Goal: Task Accomplishment & Management: Complete application form

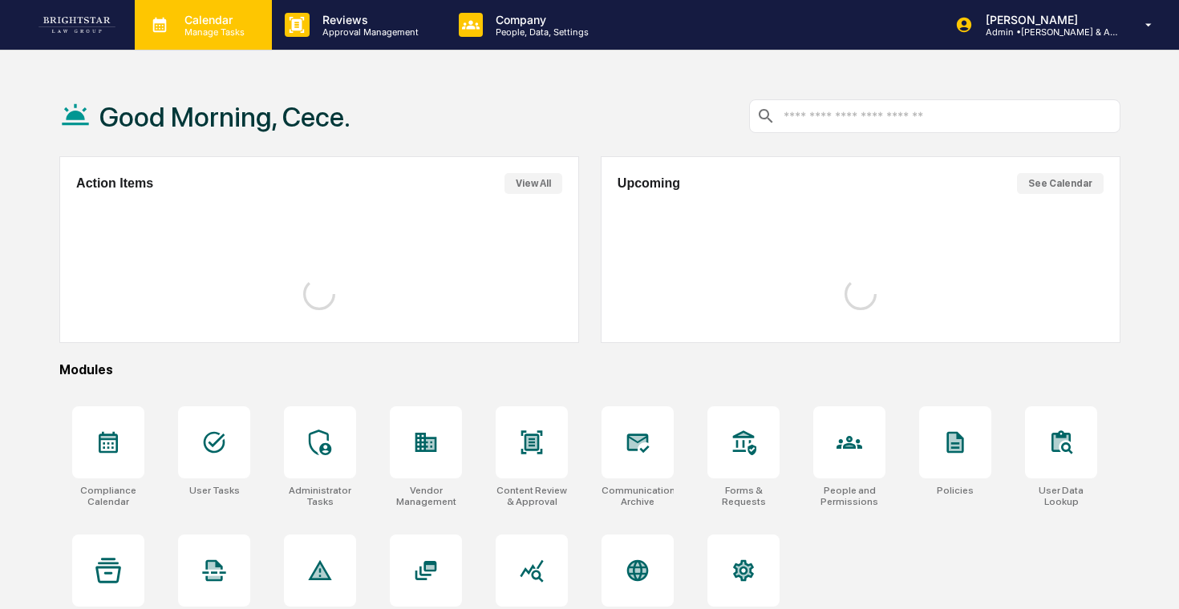
click at [232, 27] on p "Manage Tasks" at bounding box center [212, 31] width 81 height 11
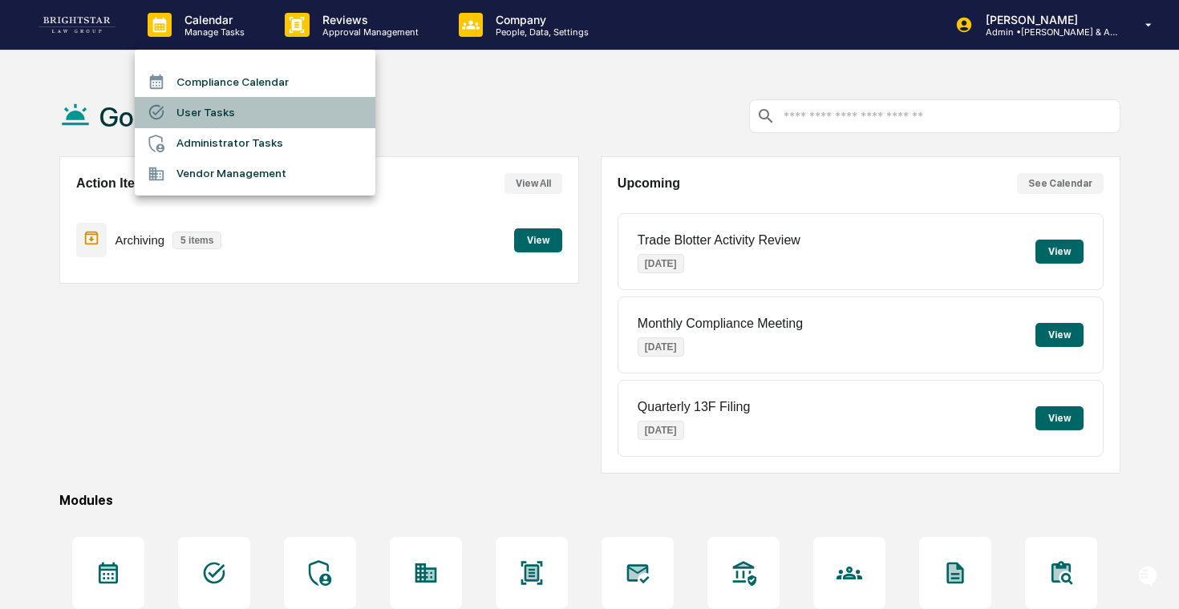
click at [249, 114] on li "User Tasks" at bounding box center [255, 112] width 241 height 30
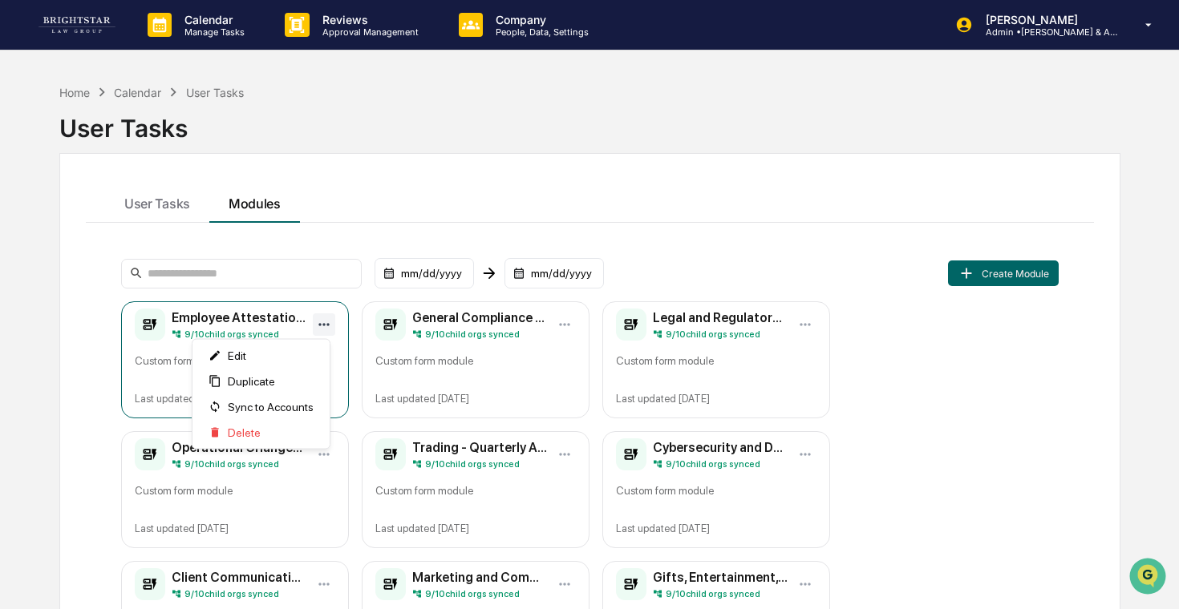
click at [325, 328] on html "Calendar Manage Tasks Reviews Approval Management Company People, Data, Setting…" at bounding box center [589, 304] width 1179 height 609
click at [325, 325] on html "Calendar Manage Tasks Reviews Approval Management Company People, Data, Setting…" at bounding box center [589, 304] width 1179 height 609
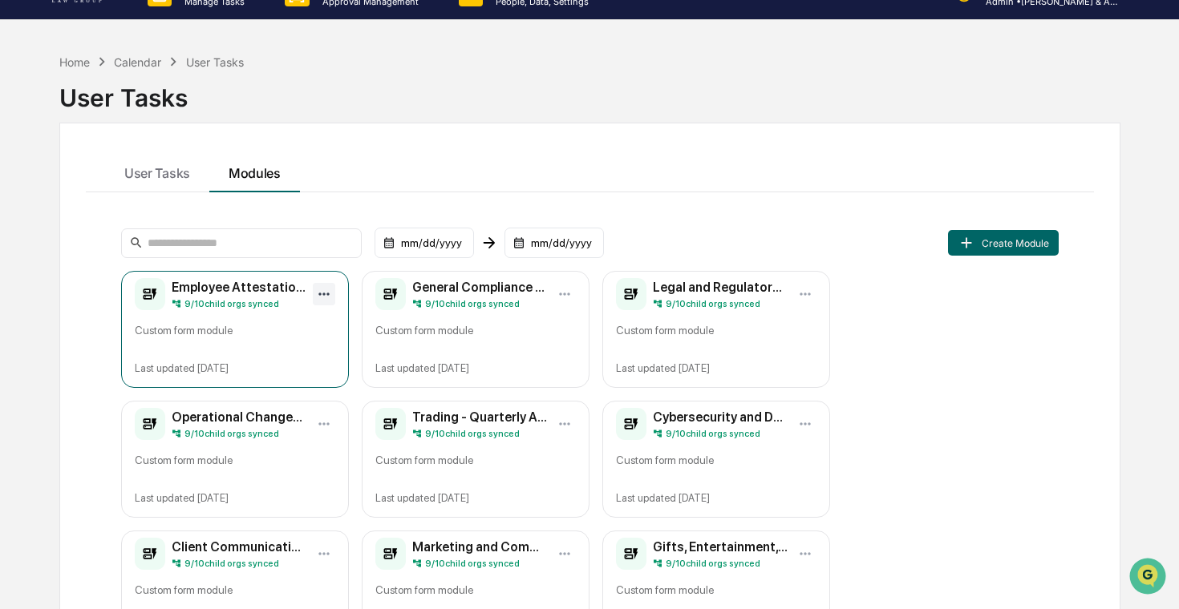
scroll to position [38, 0]
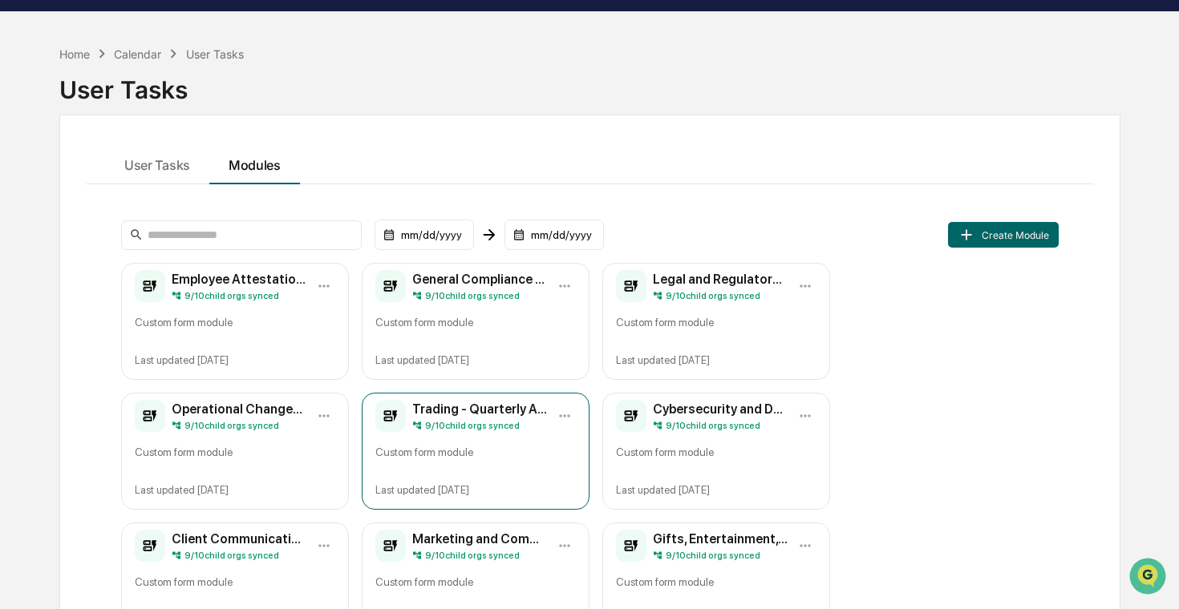
click at [455, 466] on div "Custom form module" at bounding box center [475, 458] width 200 height 26
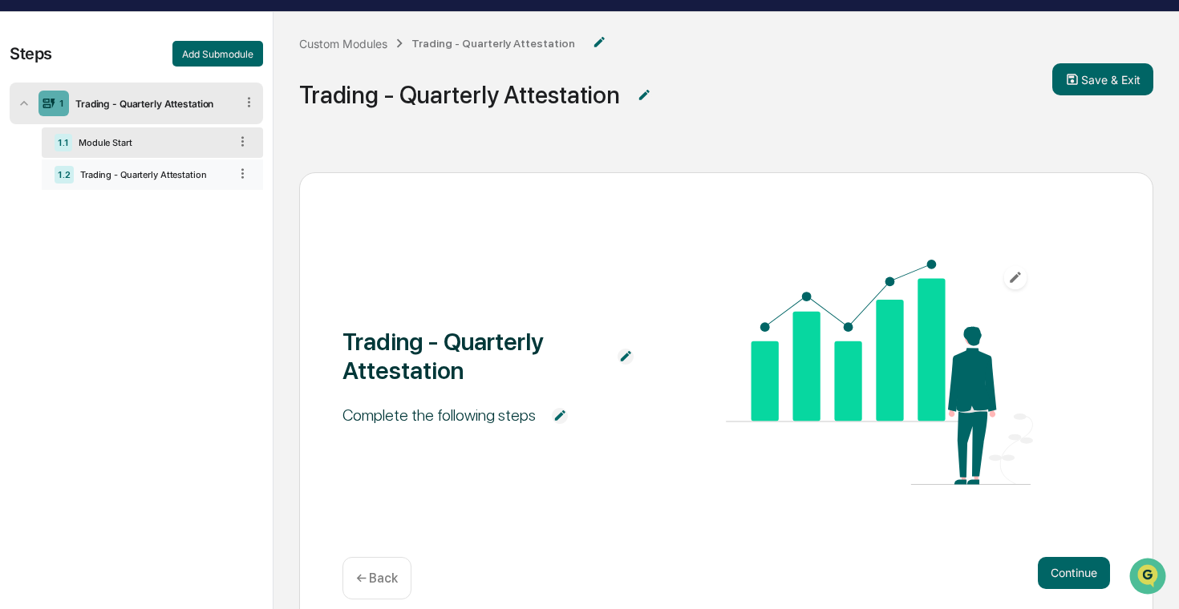
click at [151, 177] on div "Trading - Quarterly Attestation" at bounding box center [151, 174] width 155 height 11
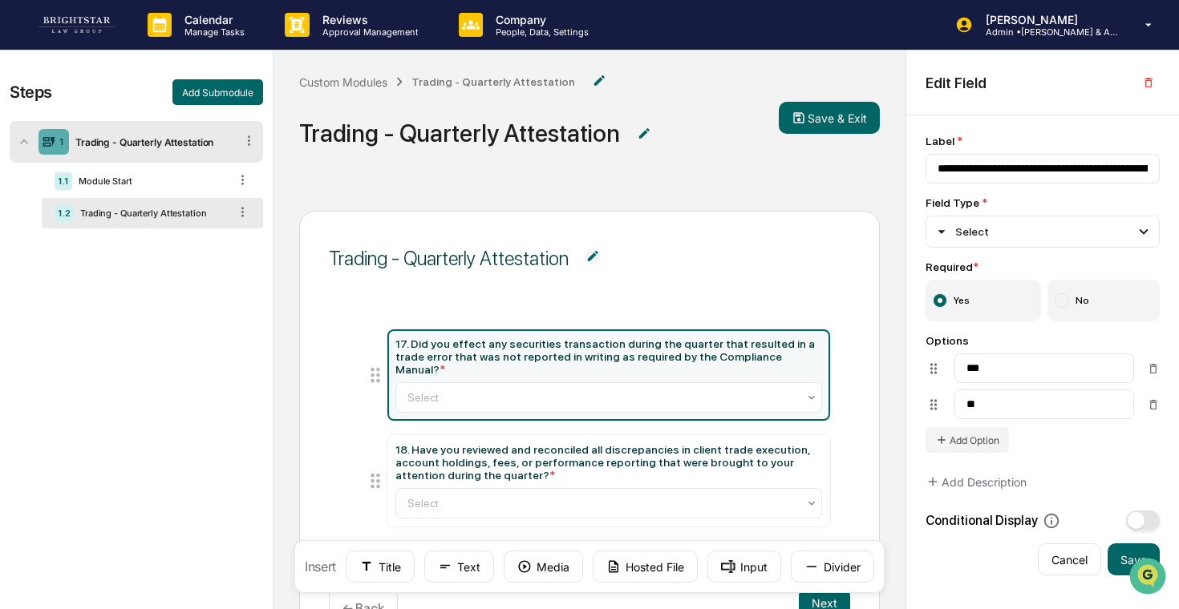
scroll to position [38, 0]
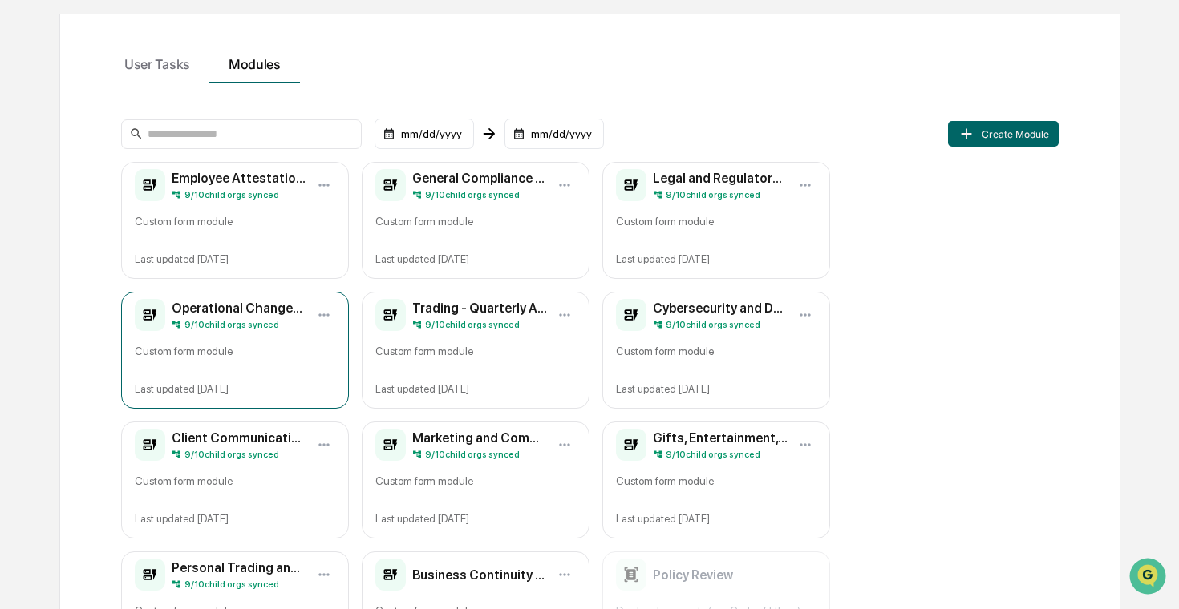
click at [269, 355] on div "Custom form module" at bounding box center [235, 357] width 200 height 26
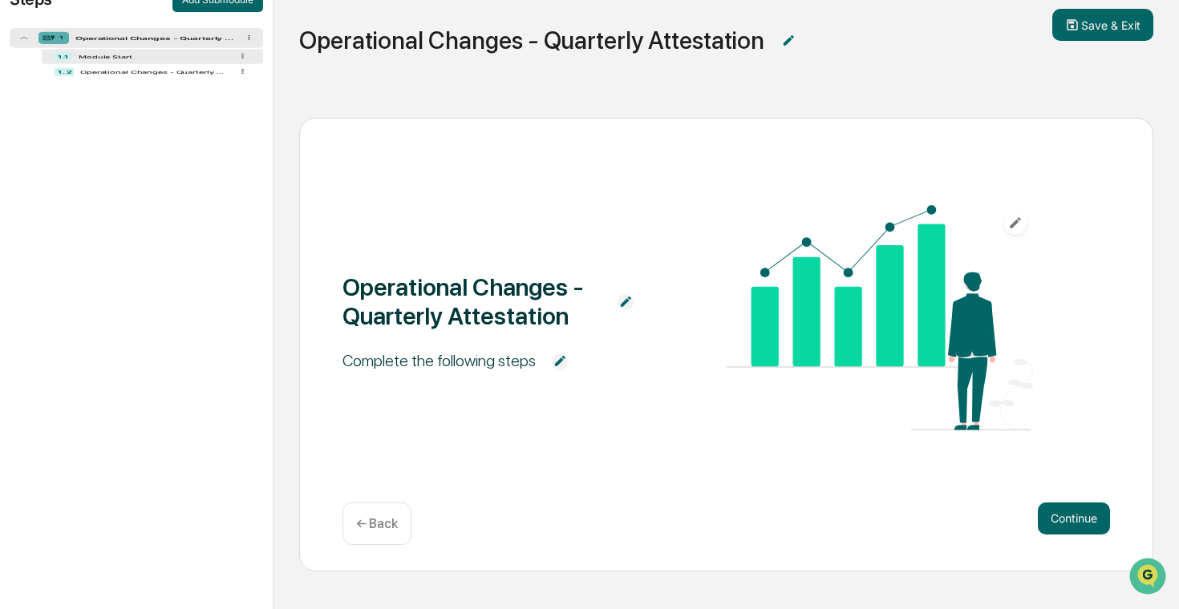
scroll to position [108, 0]
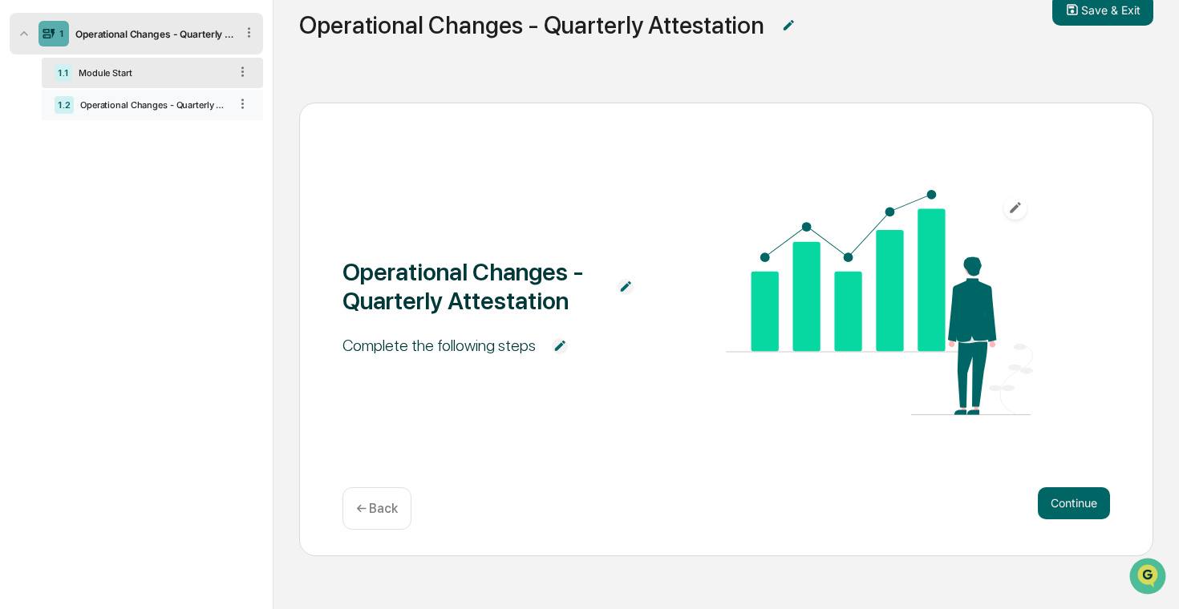
click at [179, 105] on div "Operational Changes - Quarterly Attestation" at bounding box center [151, 104] width 155 height 11
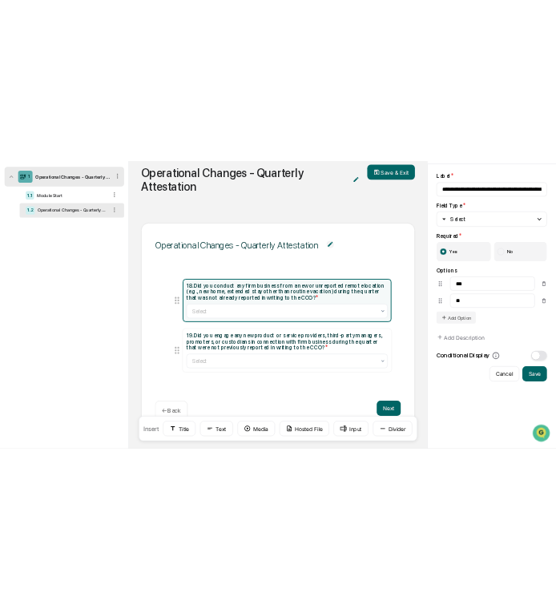
scroll to position [140, 0]
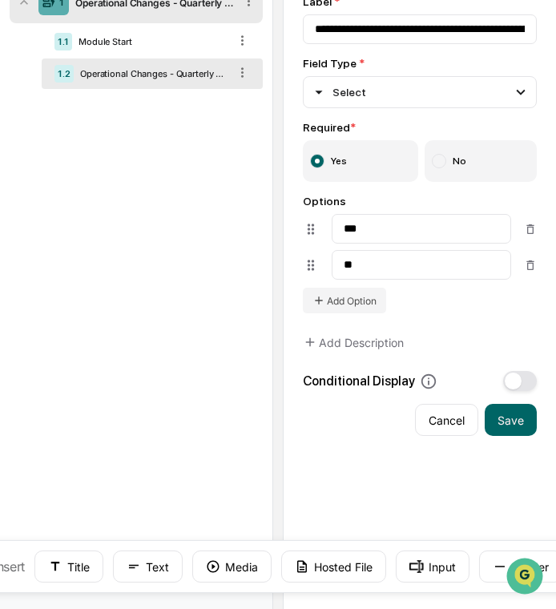
click at [204, 343] on div "Steps Add Submodule 1 Operational Changes - Quarterly Attestation 1.1 Module St…" at bounding box center [136, 244] width 273 height 667
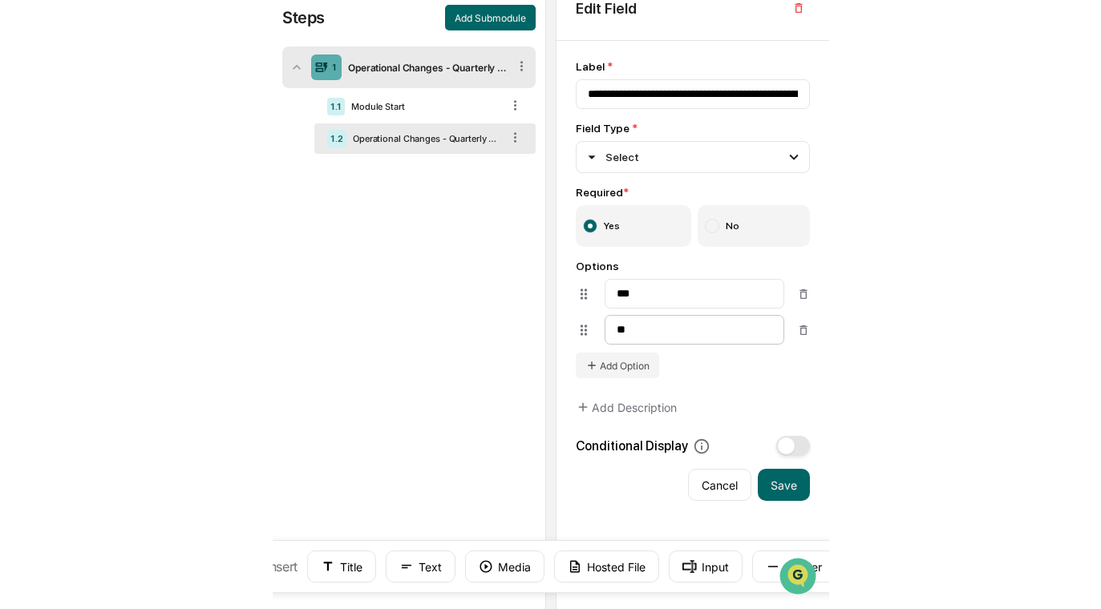
scroll to position [0, 0]
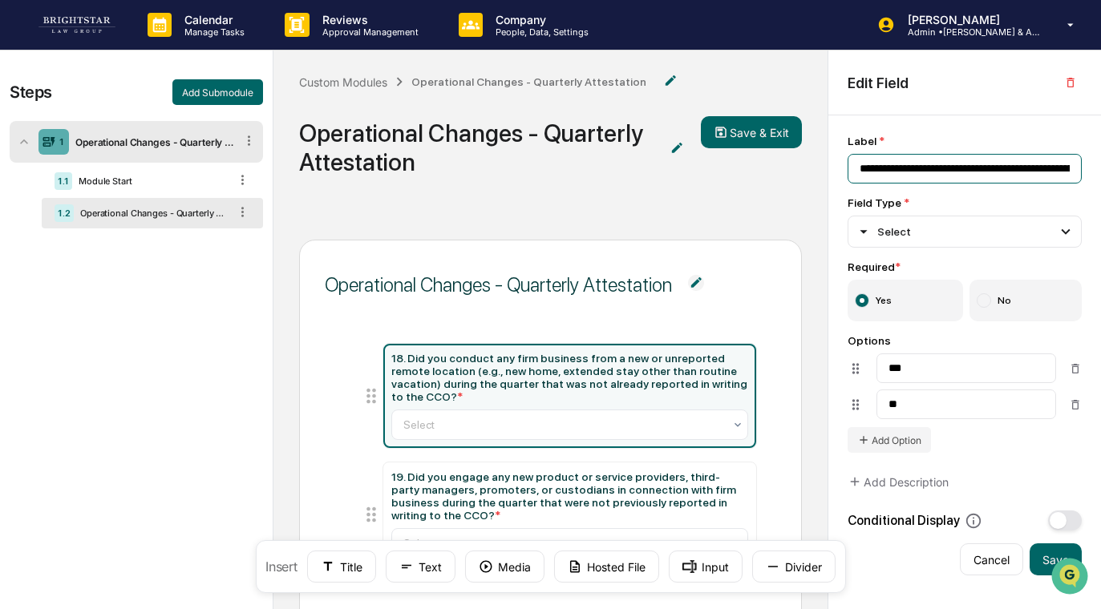
click at [871, 172] on input "**********" at bounding box center [964, 169] width 234 height 30
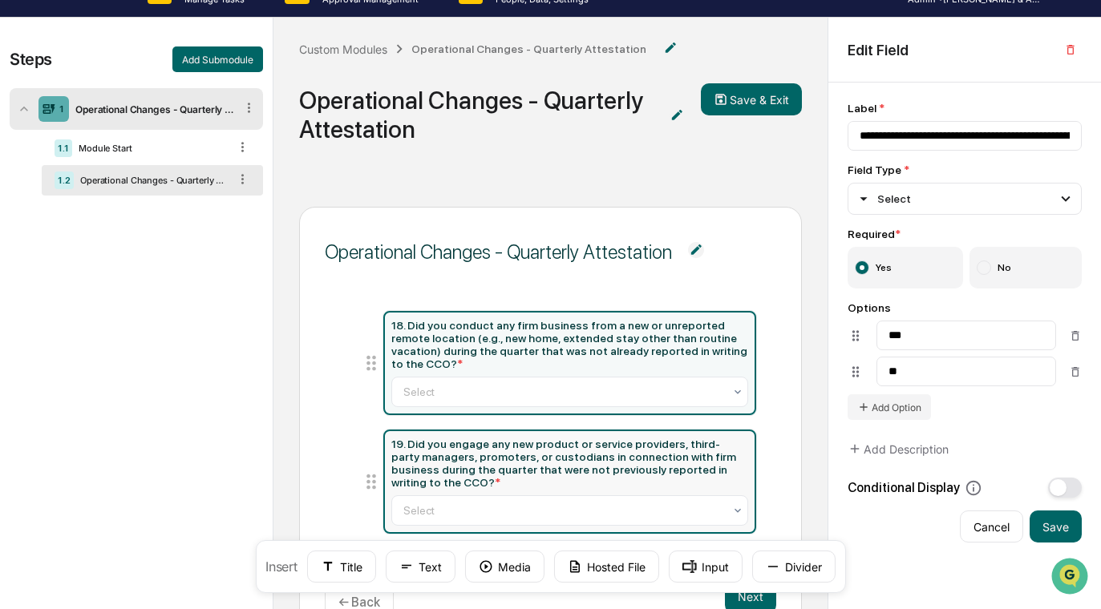
click at [520, 455] on div "19. Did you engage any new product or service providers, third-party managers, …" at bounding box center [569, 463] width 356 height 51
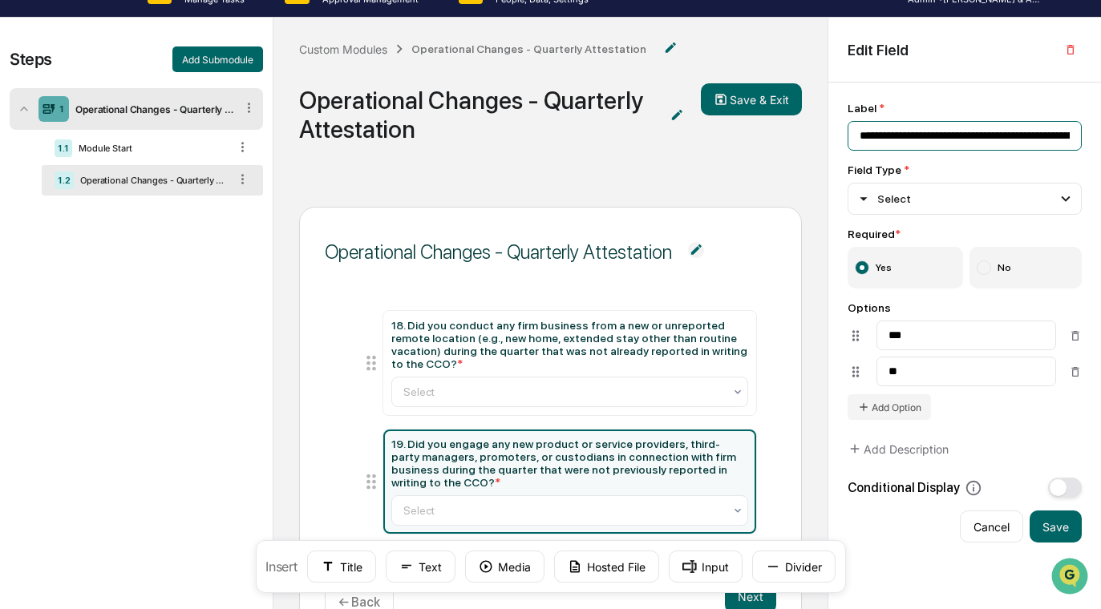
drag, startPoint x: 871, startPoint y: 140, endPoint x: 820, endPoint y: 135, distance: 50.7
click at [820, 135] on div "Steps Add Submodule 1 Operational Changes - Quarterly Attestation 1.1 Module St…" at bounding box center [550, 351] width 1101 height 667
click at [1053, 524] on button "Save" at bounding box center [1055, 527] width 52 height 32
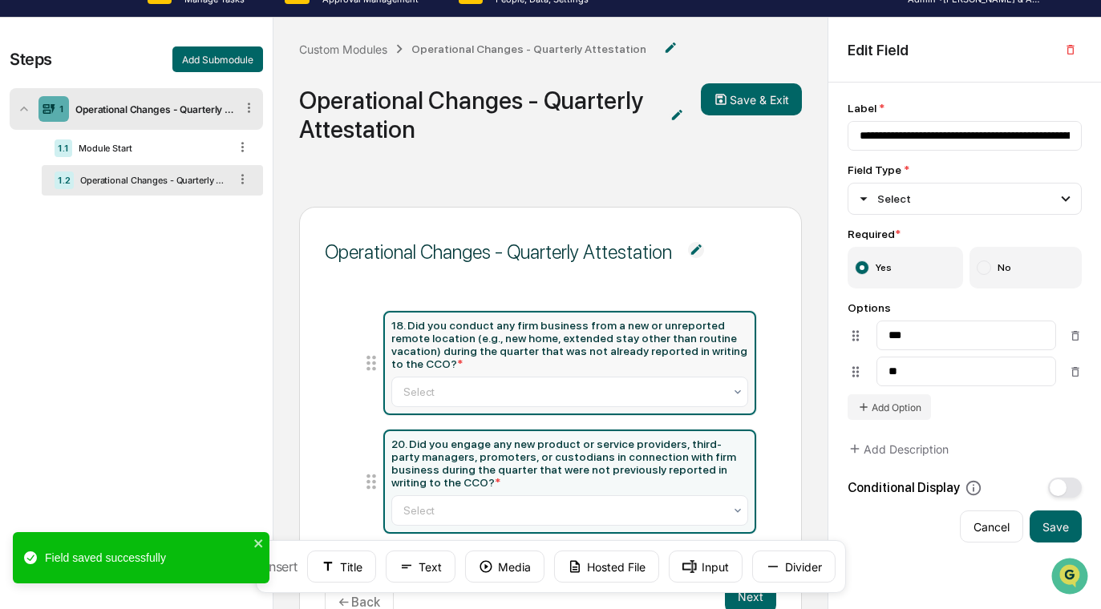
click at [559, 346] on div "18. Did you conduct any firm business from a new or unreported remote location …" at bounding box center [569, 344] width 356 height 51
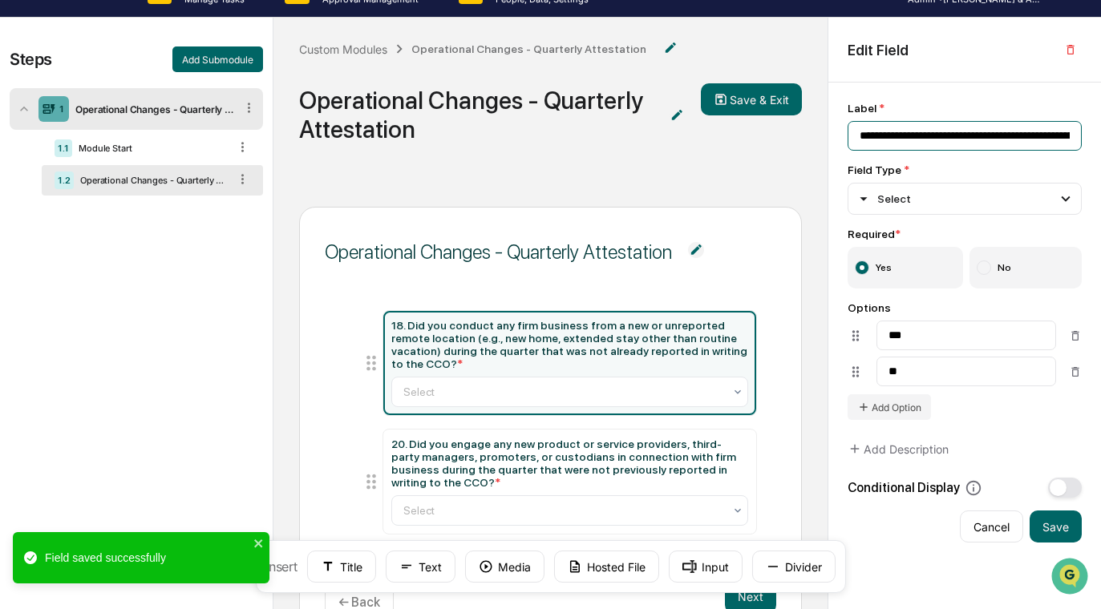
click at [873, 140] on input "**********" at bounding box center [964, 136] width 234 height 30
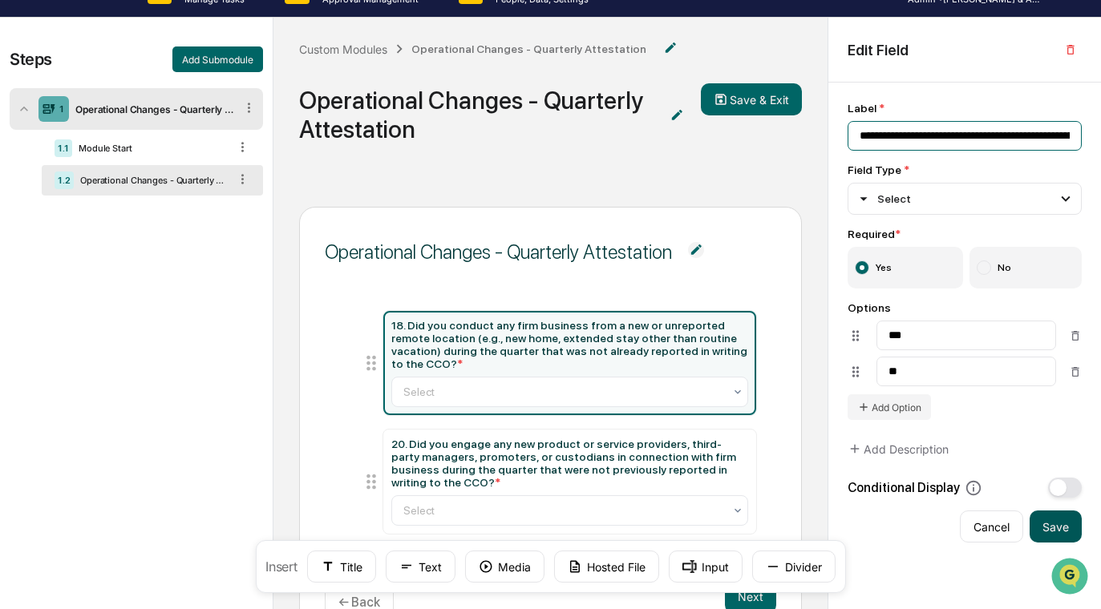
type input "**********"
click at [1045, 537] on button "Save" at bounding box center [1055, 527] width 52 height 32
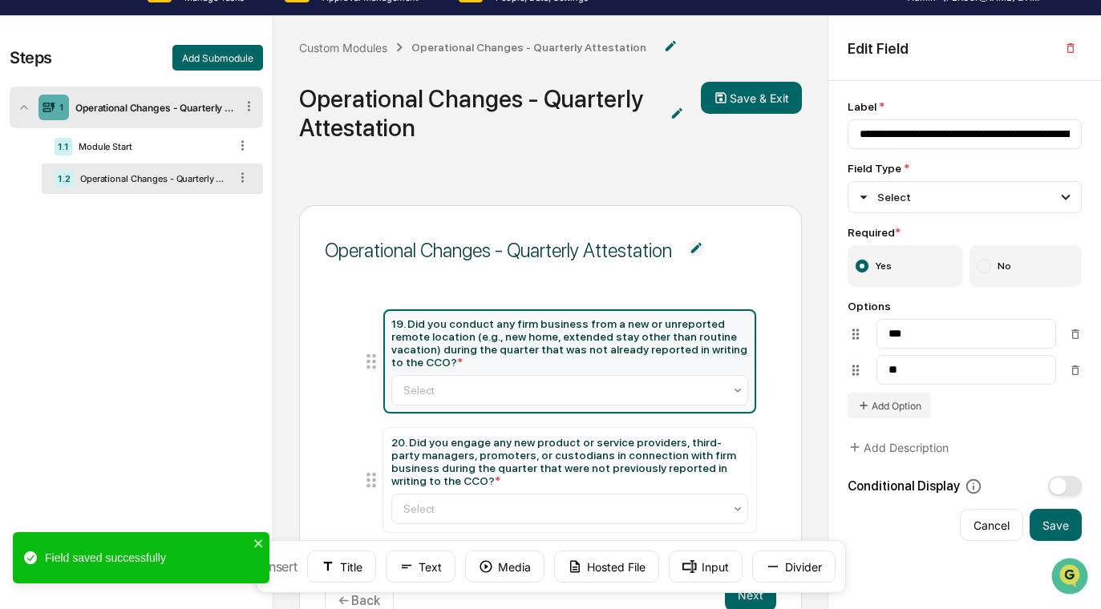
scroll to position [108, 0]
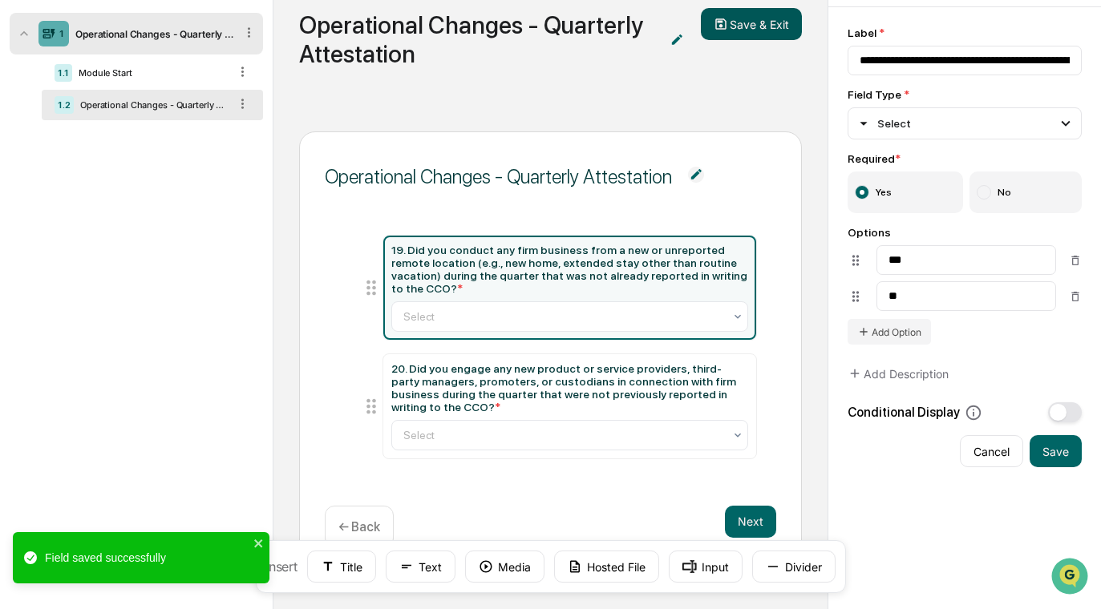
click at [755, 37] on button "Save & Exit" at bounding box center [751, 24] width 101 height 32
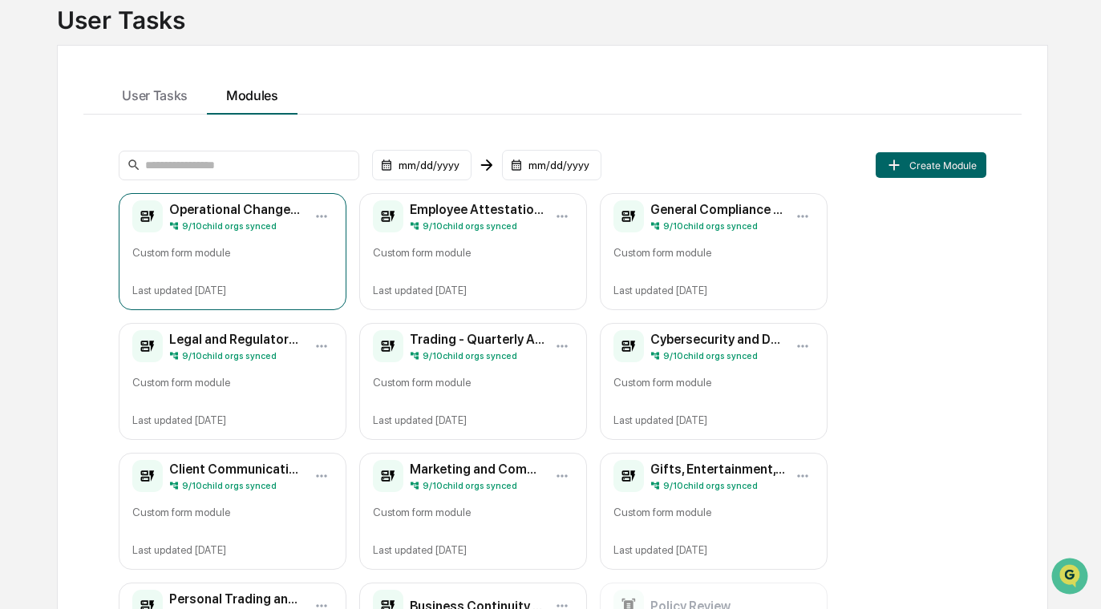
click at [334, 212] on div "Operational Changes - Quarterly Attestation 9 / 10 child orgs synced Custom for…" at bounding box center [233, 251] width 228 height 117
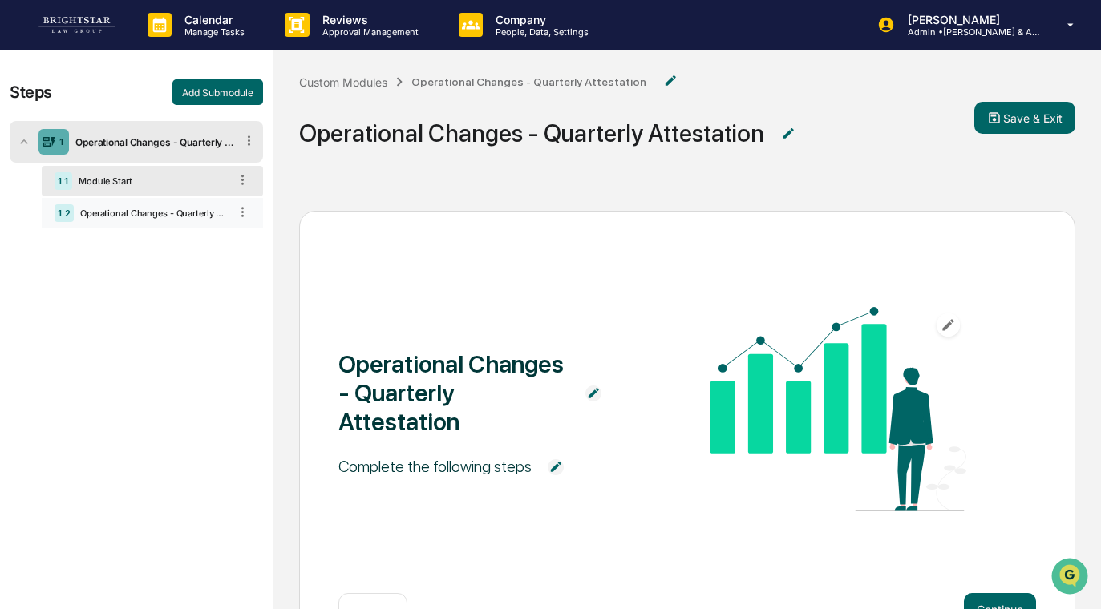
click at [174, 223] on div "1.2 Operational Changes - Quarterly Attestation" at bounding box center [152, 213] width 221 height 30
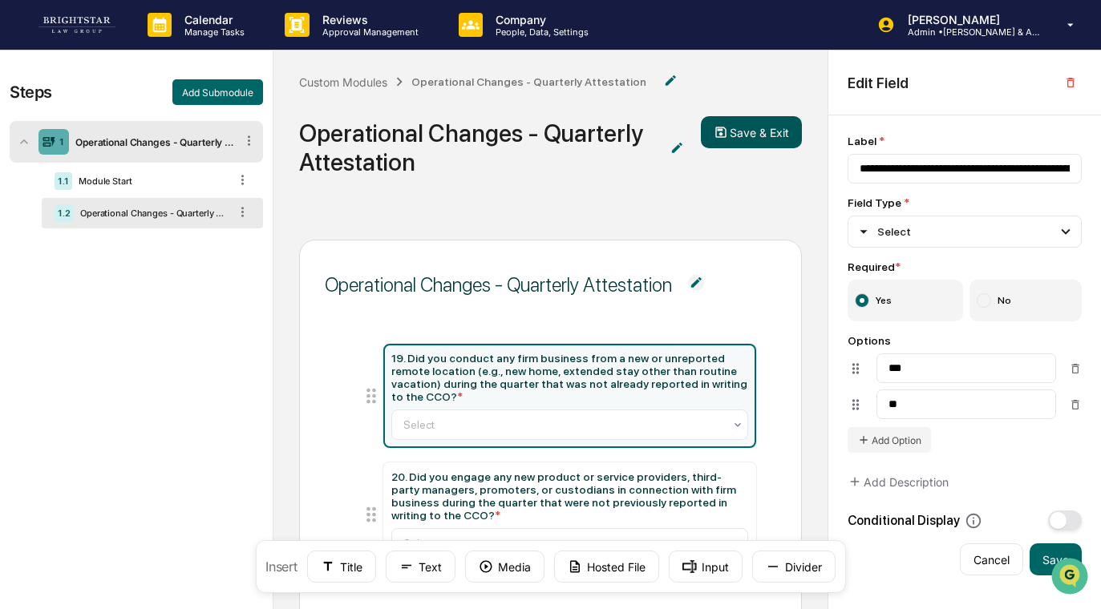
click at [794, 137] on button "Save & Exit" at bounding box center [751, 132] width 101 height 32
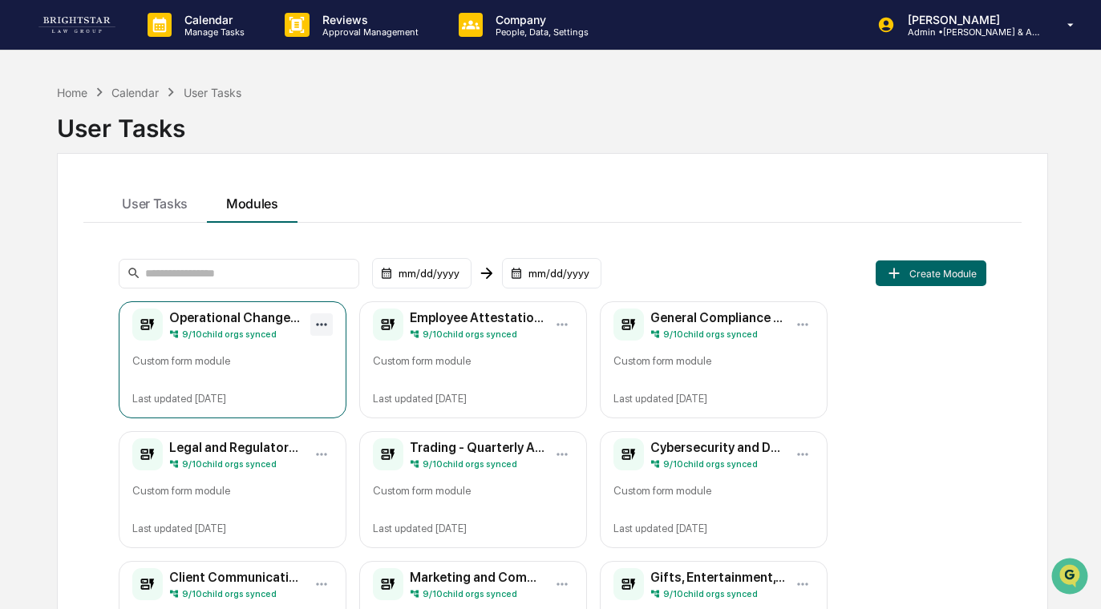
click at [317, 323] on html "Calendar Manage Tasks Reviews Approval Management Company People, Data, Setting…" at bounding box center [550, 304] width 1101 height 609
click at [322, 321] on html "Calendar Manage Tasks Reviews Approval Management Company People, Data, Setting…" at bounding box center [550, 304] width 1101 height 609
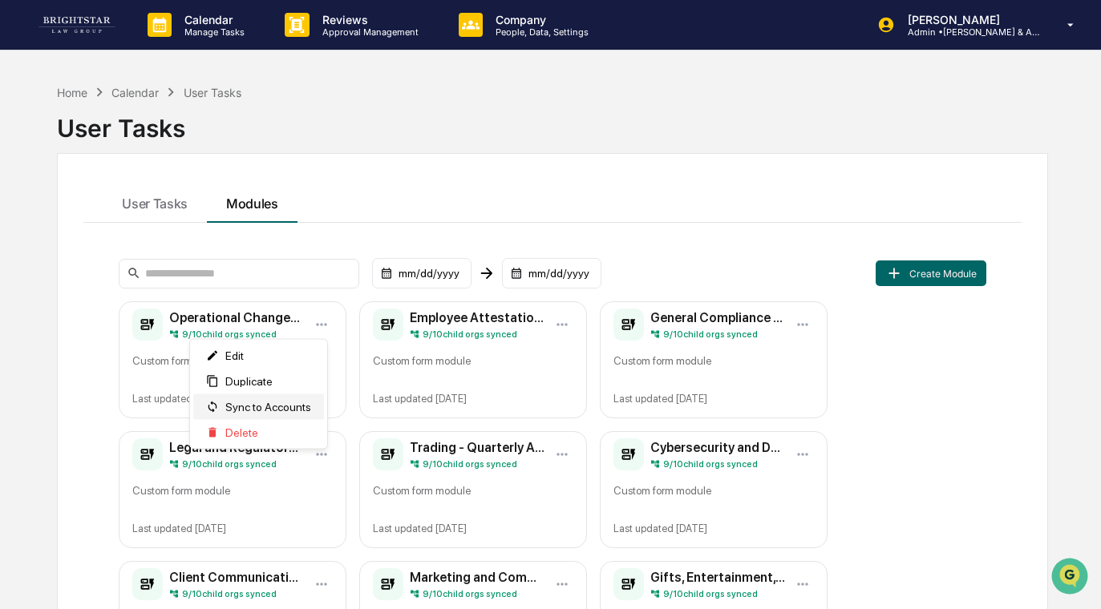
click at [298, 410] on span "Sync to Accounts" at bounding box center [268, 407] width 86 height 13
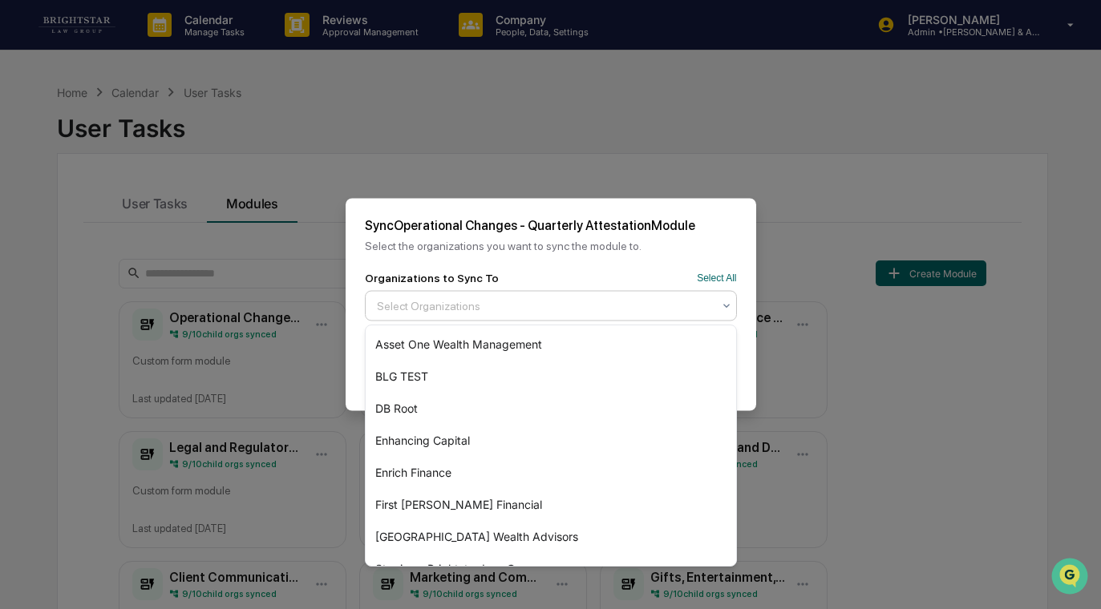
click at [507, 313] on div at bounding box center [544, 306] width 335 height 16
click at [722, 286] on div "Organizations to Sync To Select All Asset One Wealth Management, 1 of 9. 9 resu…" at bounding box center [551, 297] width 372 height 50
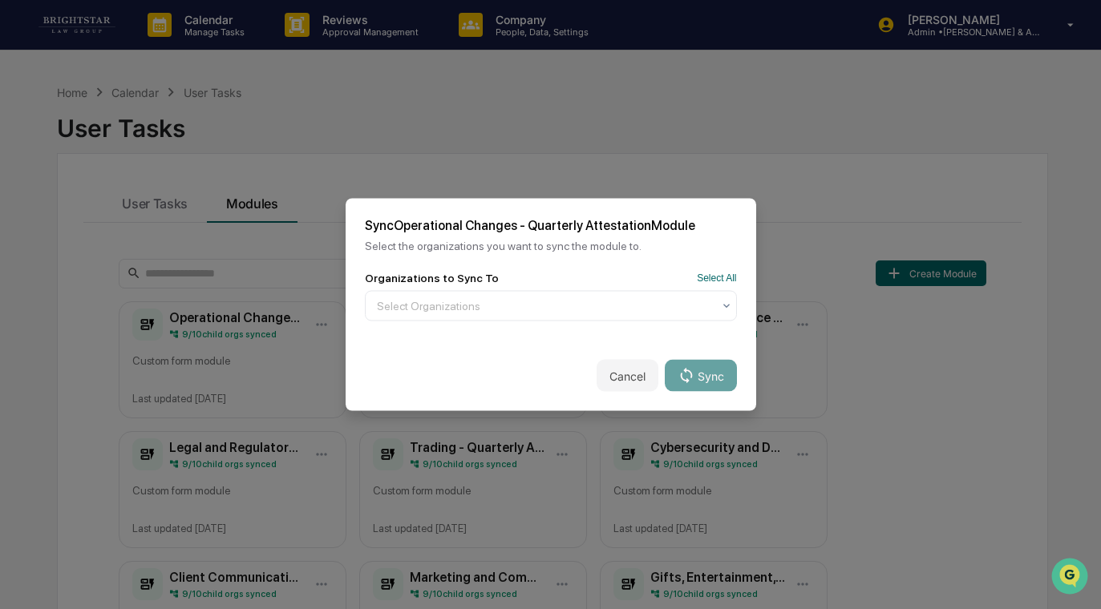
click at [712, 268] on div "Sync Operational Changes - Quarterly Attestation Module Select the organization…" at bounding box center [551, 235] width 410 height 73
click at [705, 275] on button "Select All" at bounding box center [716, 278] width 39 height 11
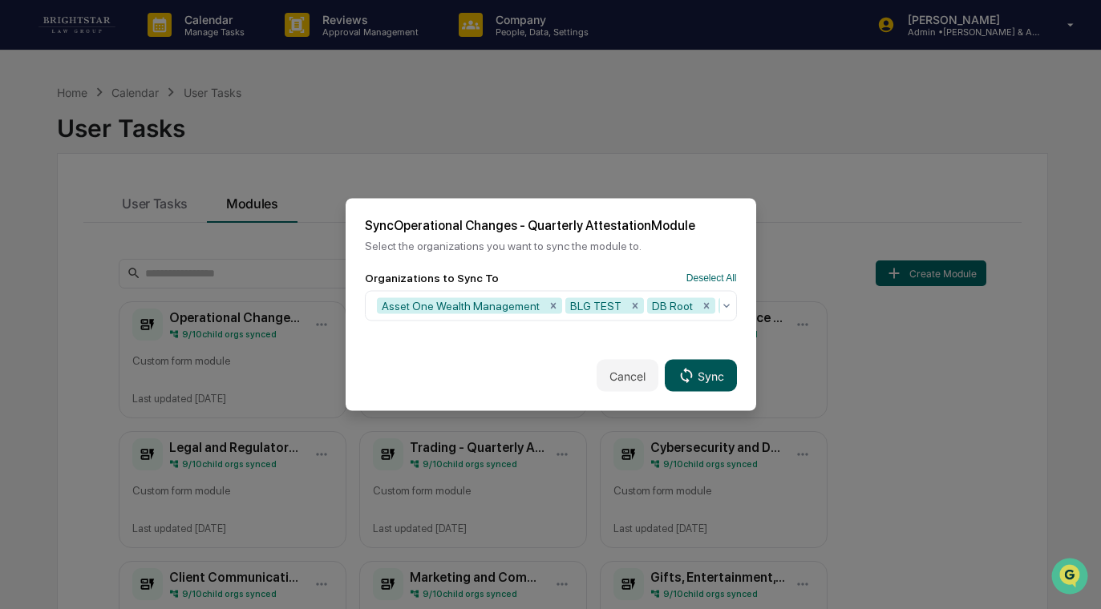
click at [691, 377] on icon at bounding box center [687, 375] width 12 height 15
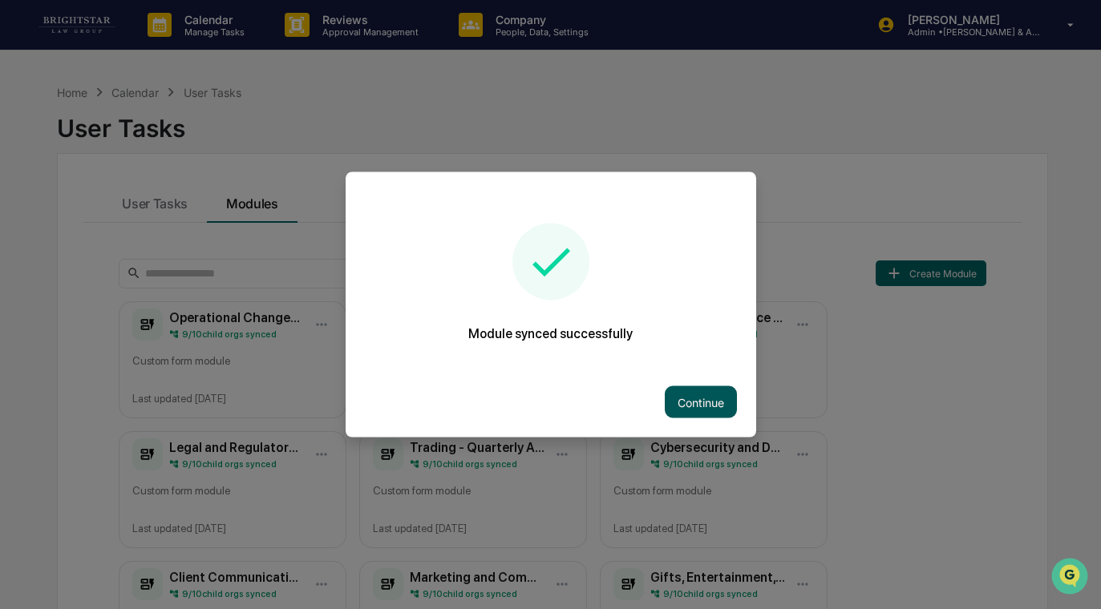
click at [683, 391] on button "Continue" at bounding box center [701, 402] width 72 height 32
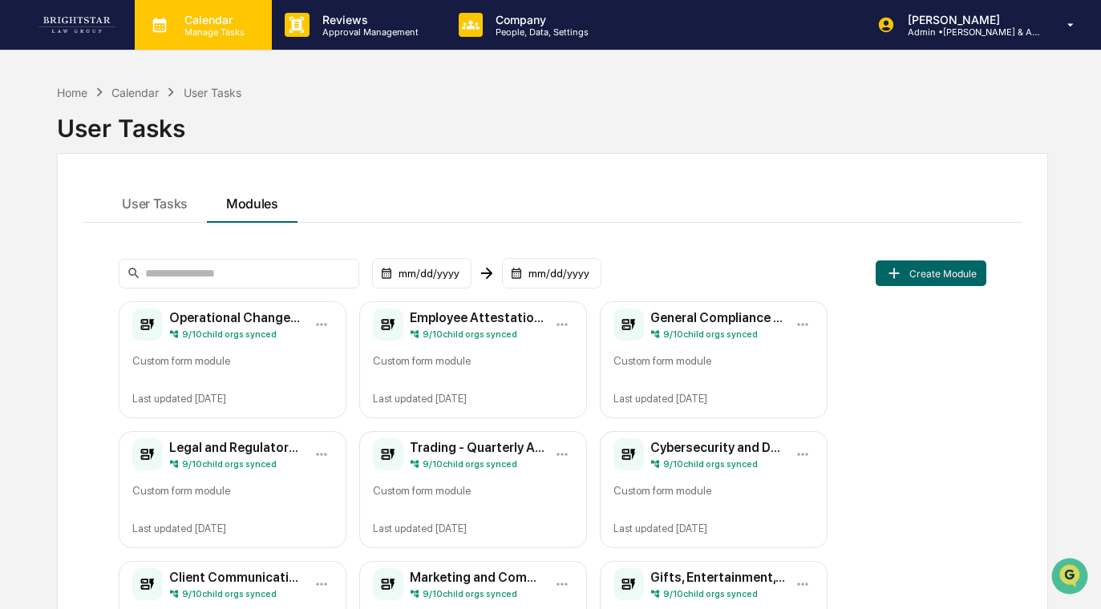
click at [245, 32] on p "Manage Tasks" at bounding box center [212, 31] width 81 height 11
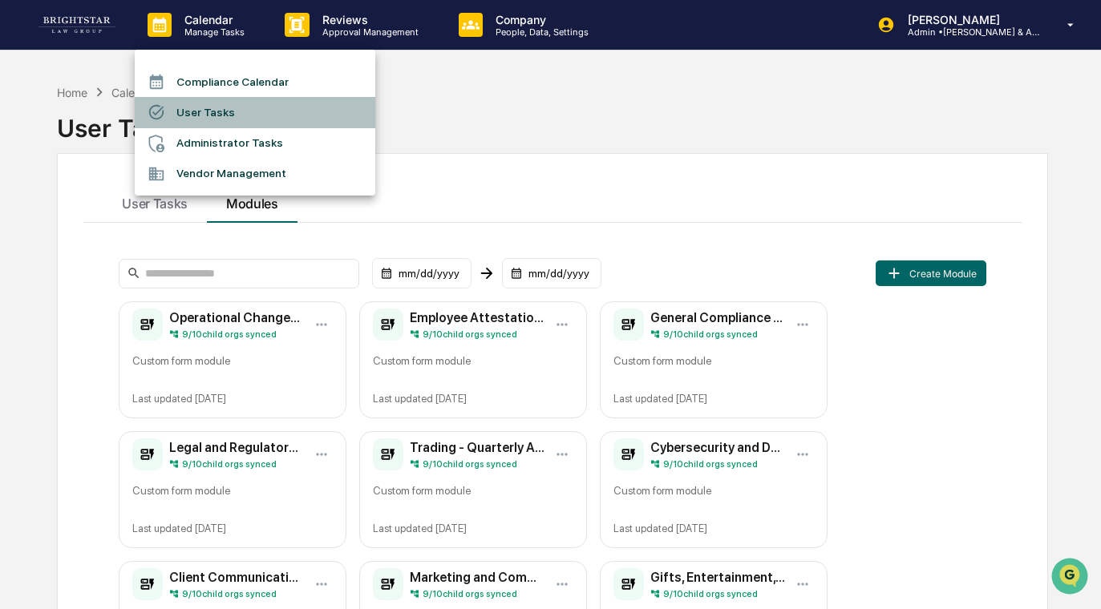
click at [244, 107] on li "User Tasks" at bounding box center [255, 112] width 241 height 30
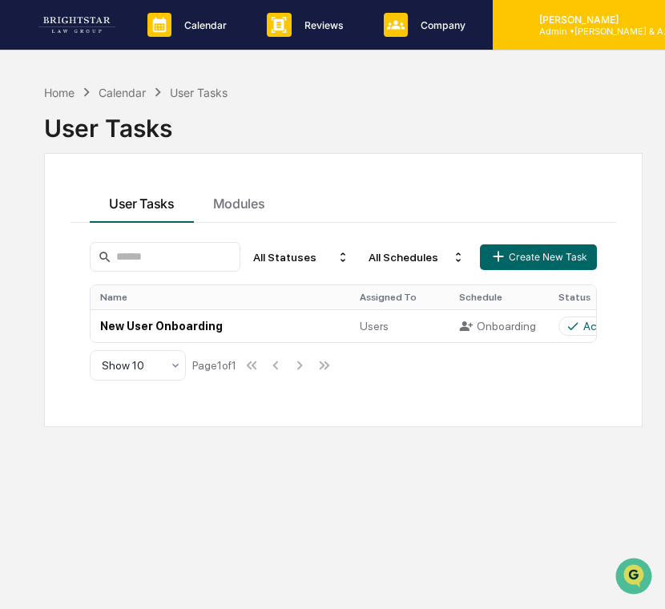
click at [595, 34] on p "Admin • Arthur M. Cohen & Associates" at bounding box center [601, 31] width 149 height 11
click at [592, 36] on div "Cece Ferraez Admin • Arthur M. Cohen & Associates" at bounding box center [613, 25] width 240 height 50
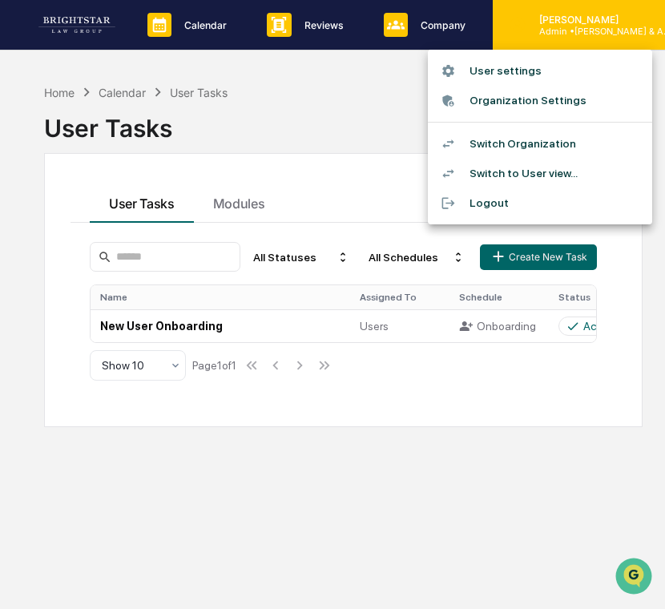
click at [592, 36] on div at bounding box center [332, 304] width 665 height 609
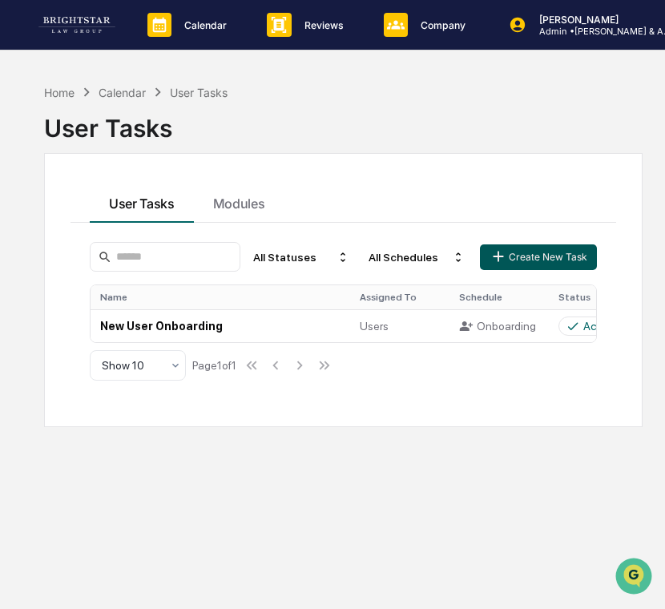
click at [507, 253] on icon "button" at bounding box center [499, 257] width 18 height 18
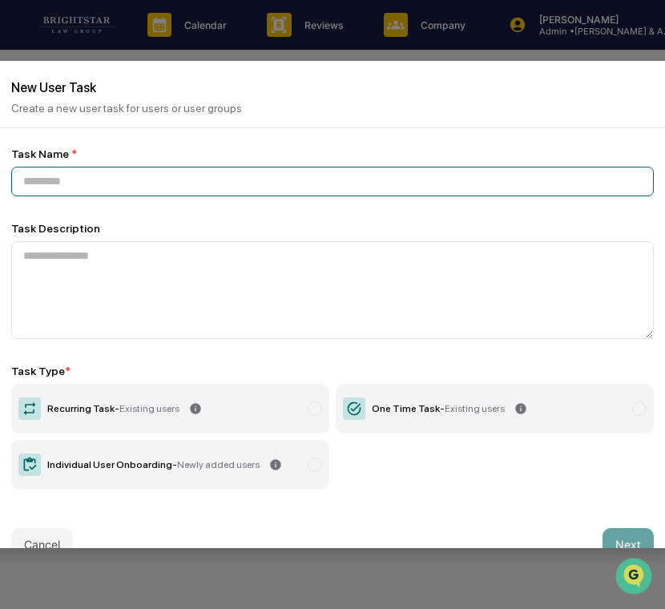
click at [68, 188] on input at bounding box center [332, 182] width 643 height 30
paste input "**********"
type input "**********"
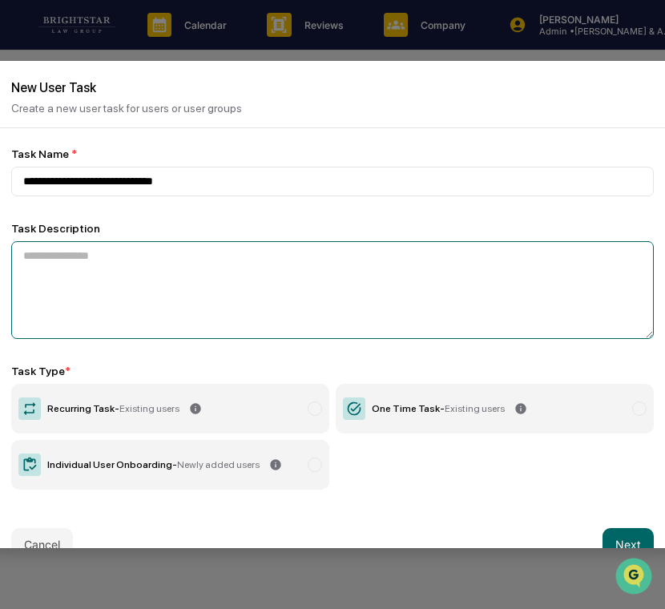
click at [198, 264] on textarea at bounding box center [332, 290] width 643 height 98
paste textarea "**********"
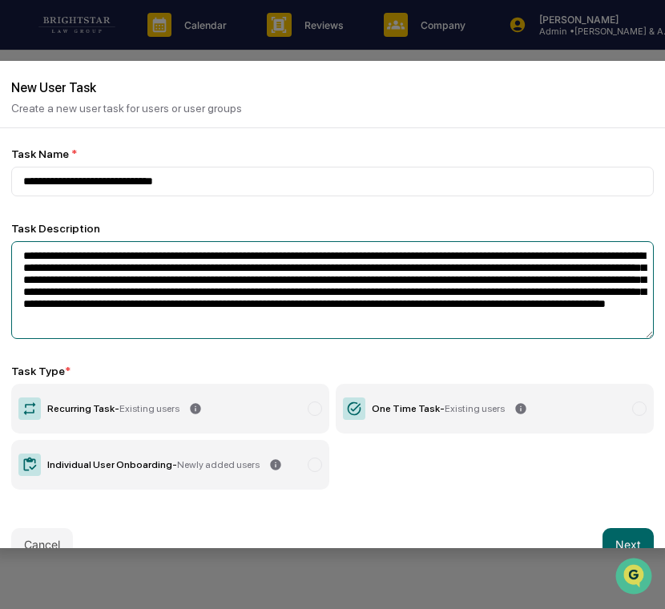
drag, startPoint x: 152, startPoint y: 260, endPoint x: 79, endPoint y: 260, distance: 73.0
click at [79, 260] on textarea "**********" at bounding box center [332, 290] width 643 height 98
paste textarea "**********"
type textarea "**********"
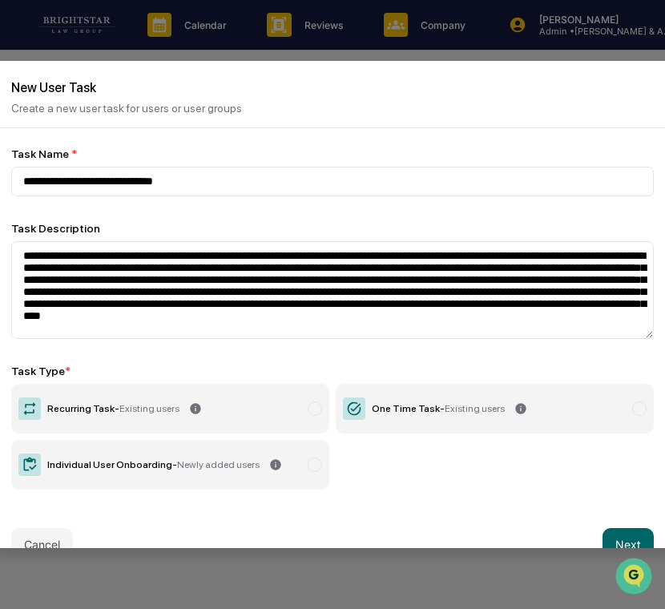
click at [276, 423] on label "Recurring Task - Existing users" at bounding box center [170, 409] width 318 height 50
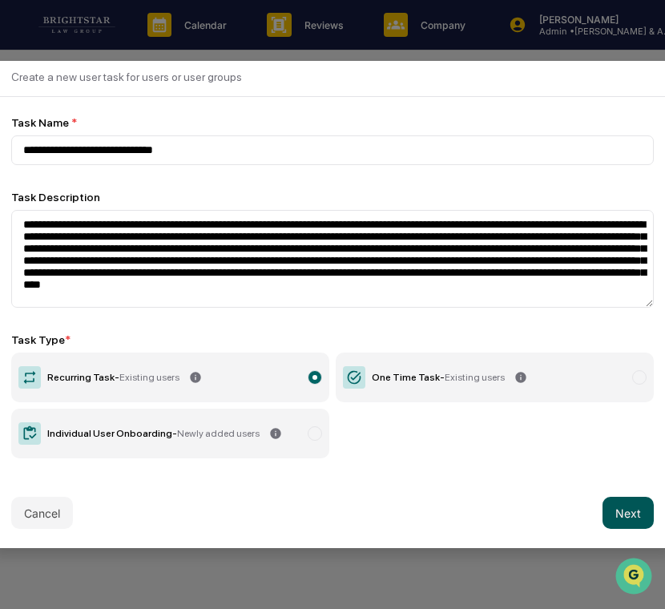
click at [614, 510] on button "Next" at bounding box center [628, 513] width 51 height 32
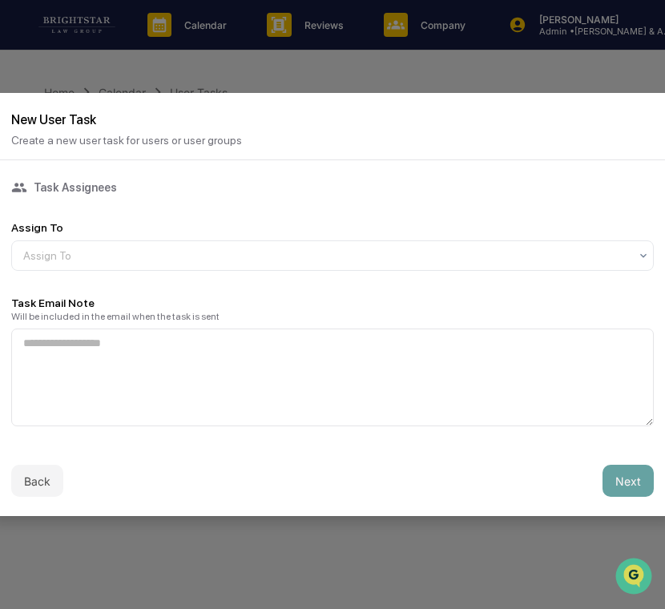
scroll to position [0, 0]
click at [143, 258] on div at bounding box center [326, 256] width 606 height 16
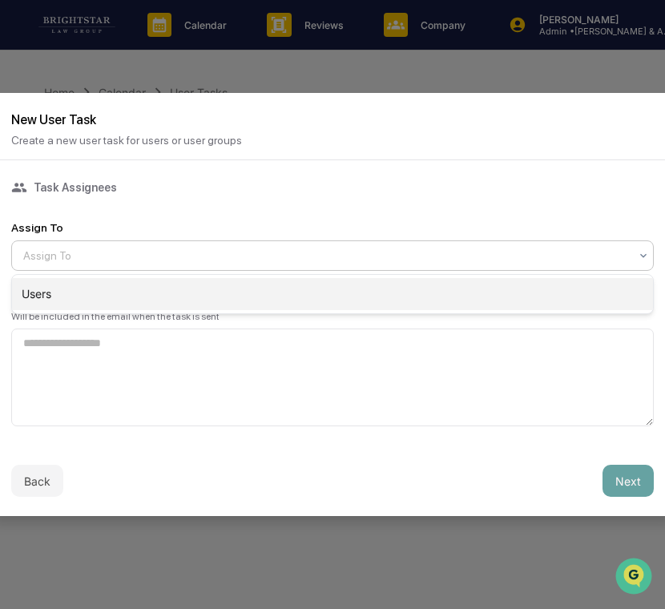
click at [126, 294] on div "Users" at bounding box center [332, 294] width 641 height 32
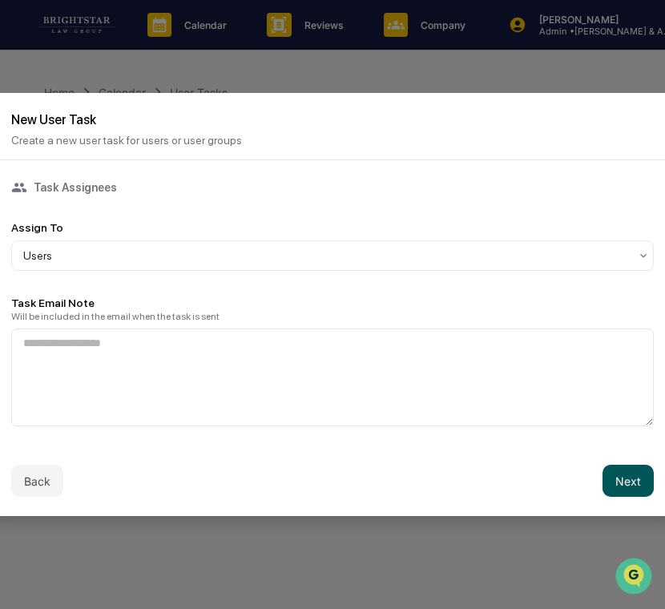
click at [620, 482] on button "Next" at bounding box center [628, 481] width 51 height 32
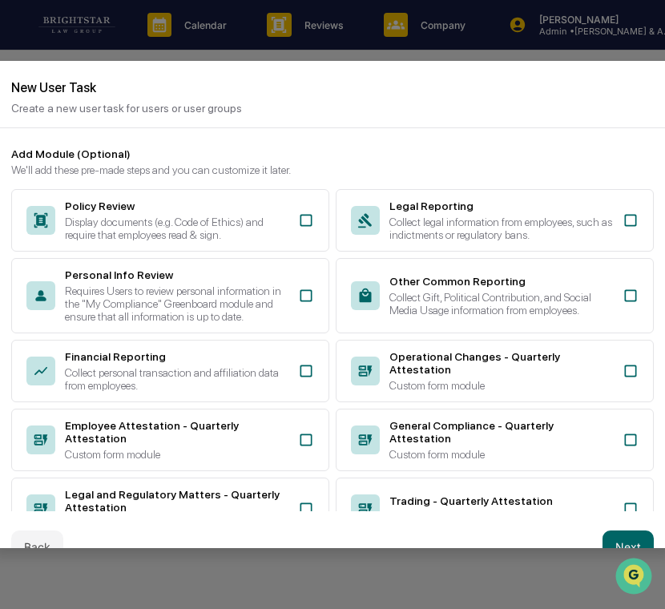
scroll to position [279, 0]
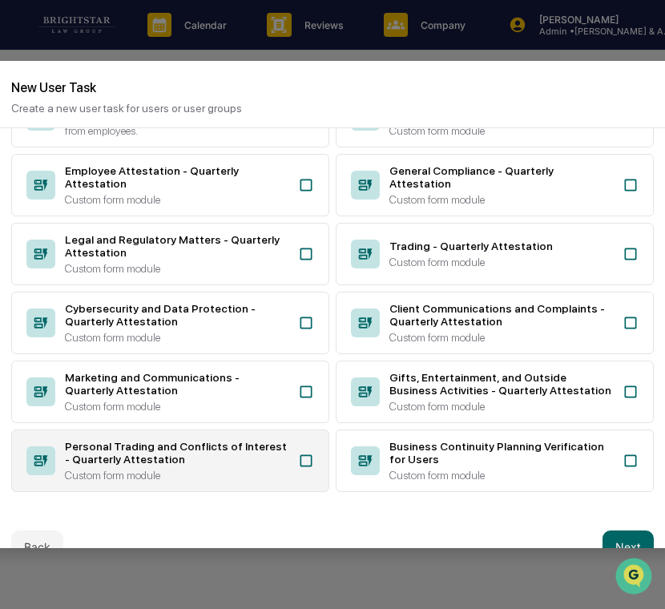
click at [221, 447] on div "Personal Trading and Conflicts of Interest - Quarterly Attestation" at bounding box center [177, 453] width 224 height 26
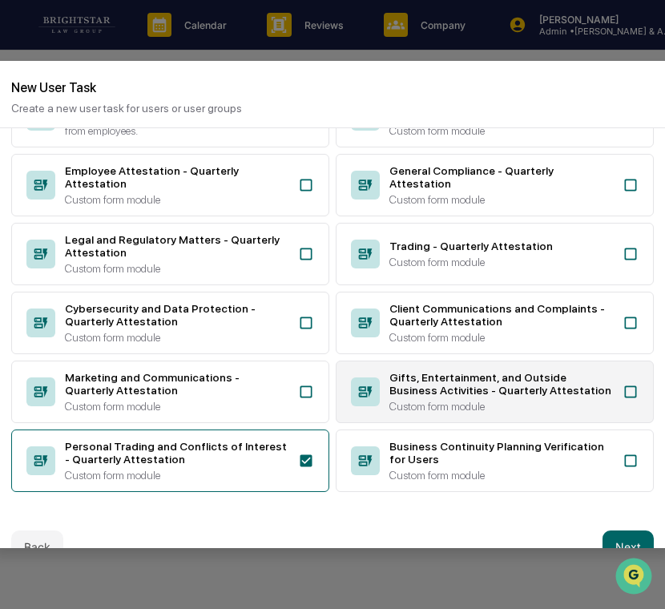
click at [366, 397] on icon at bounding box center [365, 392] width 29 height 29
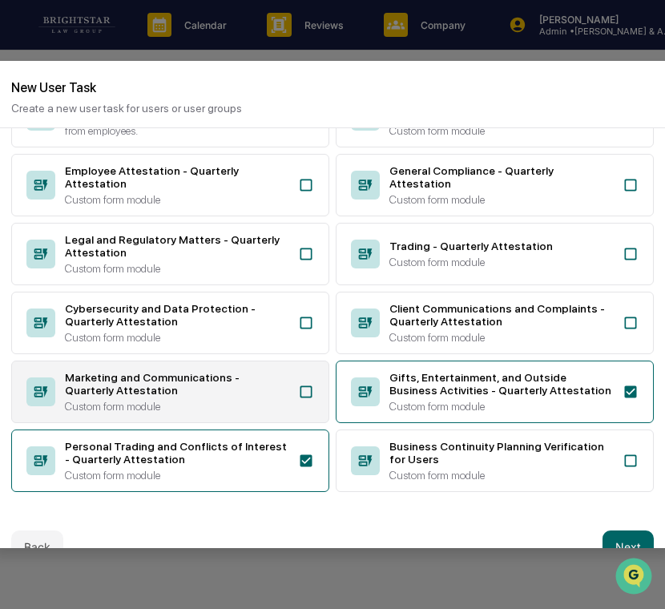
click at [266, 395] on div "Marketing and Communications - Quarterly Attestation Custom form module" at bounding box center [177, 392] width 224 height 42
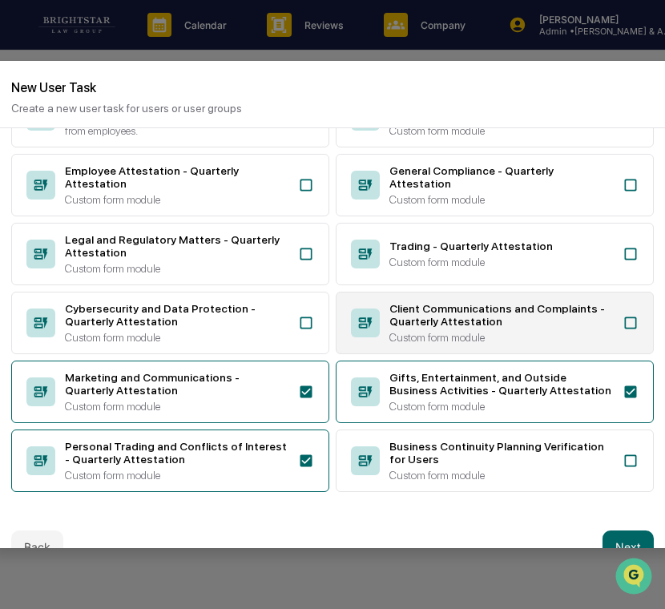
click at [414, 334] on div "Custom form module" at bounding box center [502, 337] width 224 height 13
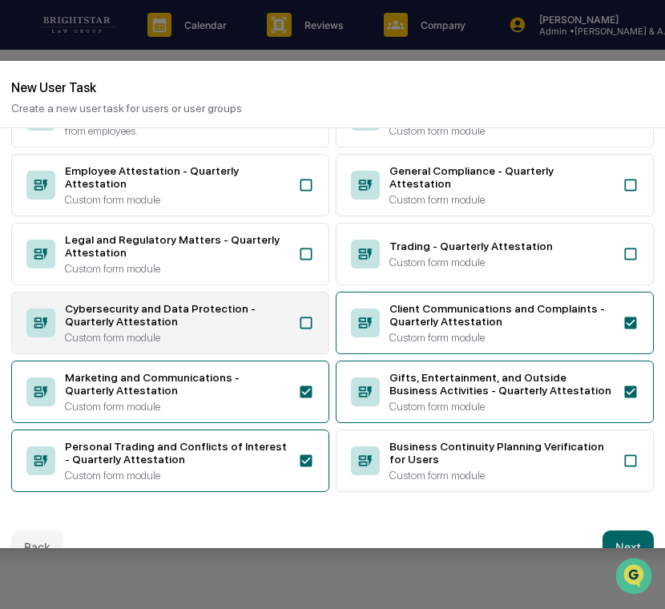
click at [261, 334] on div "Custom form module" at bounding box center [177, 337] width 224 height 13
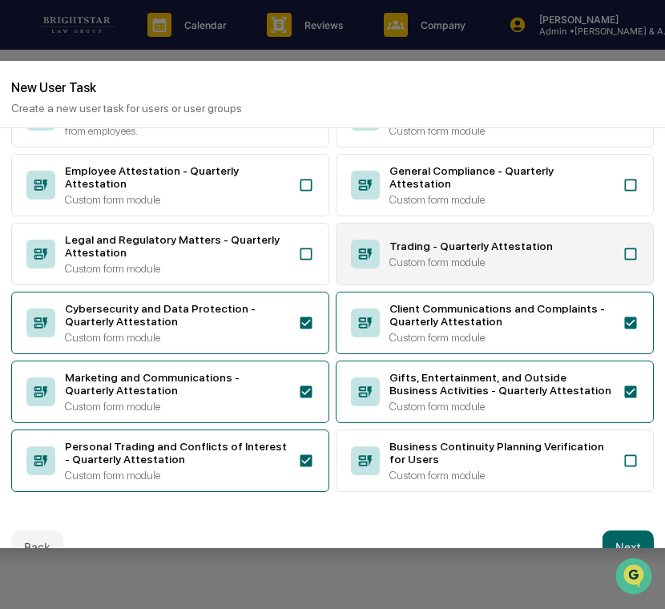
click at [401, 277] on div "Trading - Quarterly Attestation Custom form module" at bounding box center [495, 254] width 318 height 63
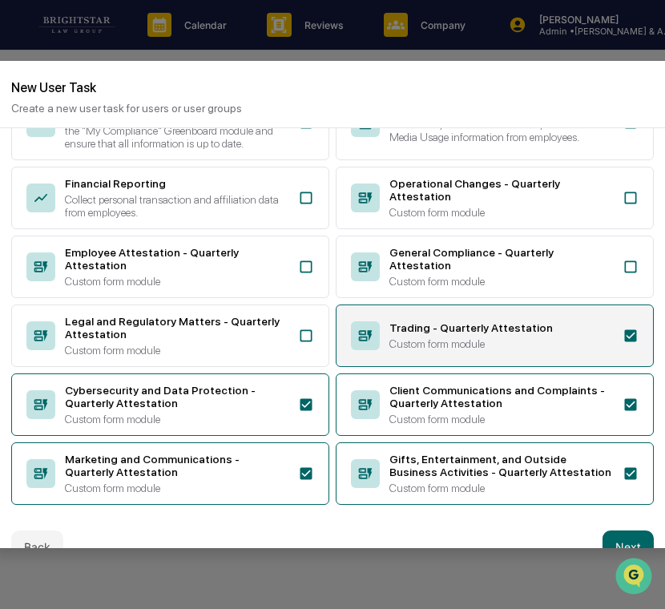
scroll to position [166, 0]
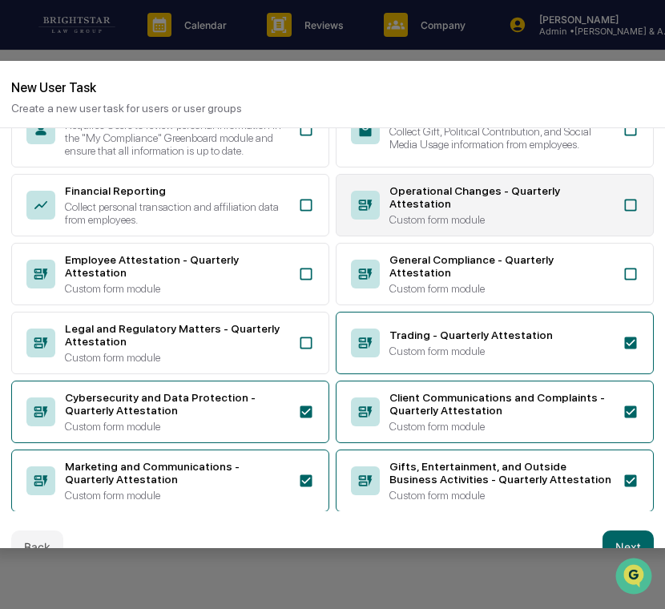
click at [399, 210] on div "Operational Changes - Quarterly Attestation" at bounding box center [502, 197] width 224 height 26
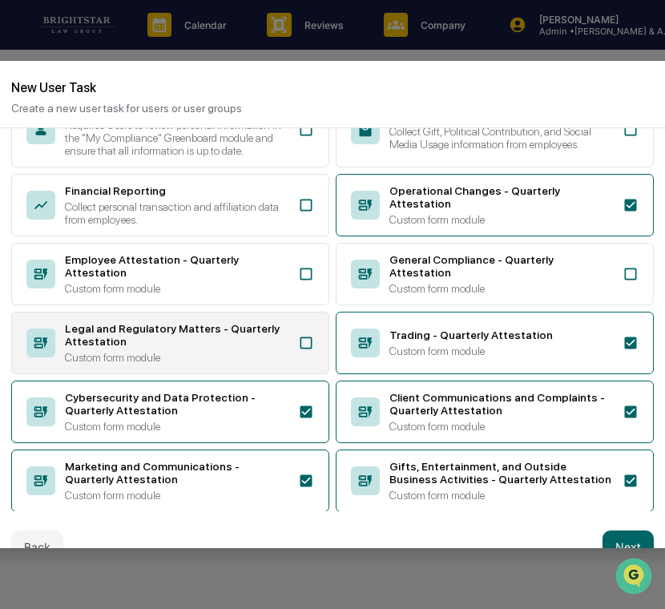
click at [275, 348] on div "Legal and Regulatory Matters - Quarterly Attestation" at bounding box center [177, 335] width 224 height 26
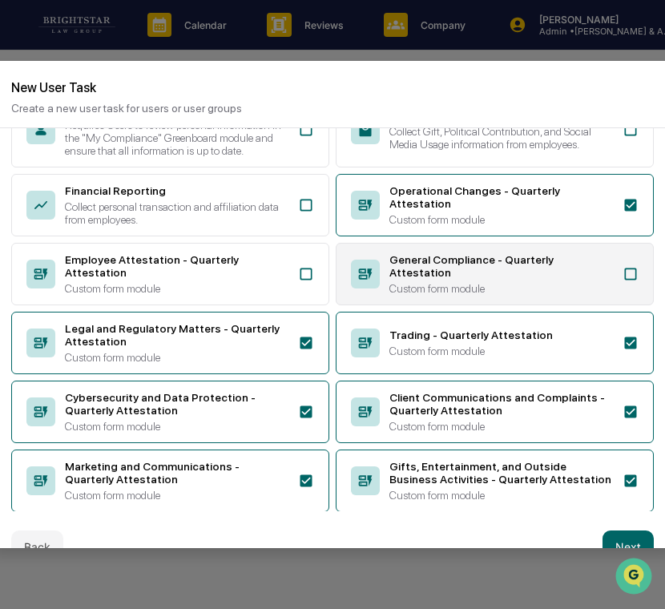
click at [426, 279] on div "General Compliance - Quarterly Attestation" at bounding box center [502, 266] width 224 height 26
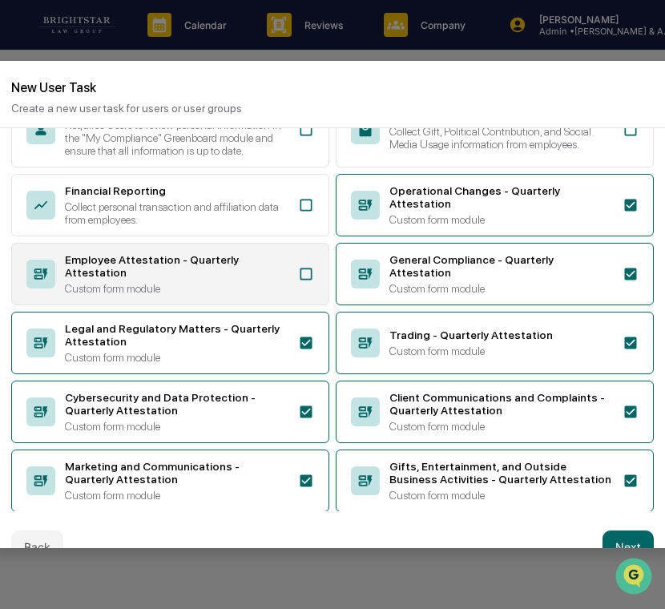
click at [211, 279] on div "Employee Attestation - Quarterly Attestation" at bounding box center [177, 266] width 224 height 26
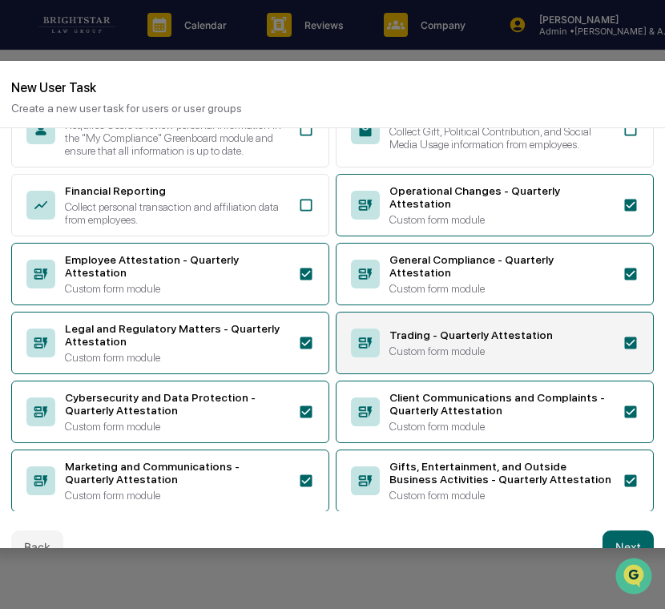
scroll to position [279, 0]
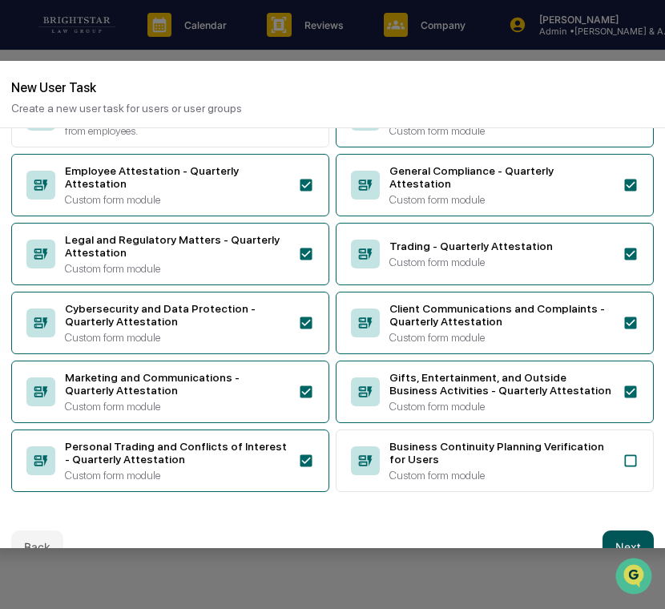
click at [624, 532] on button "Next" at bounding box center [628, 547] width 51 height 32
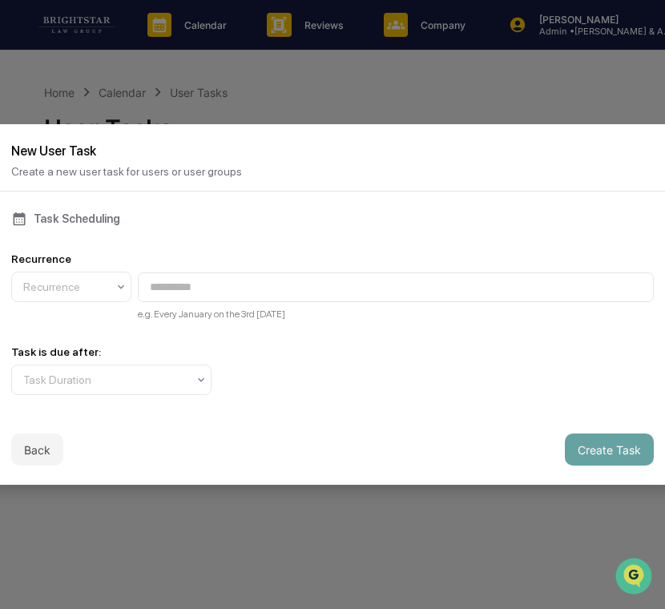
scroll to position [0, 0]
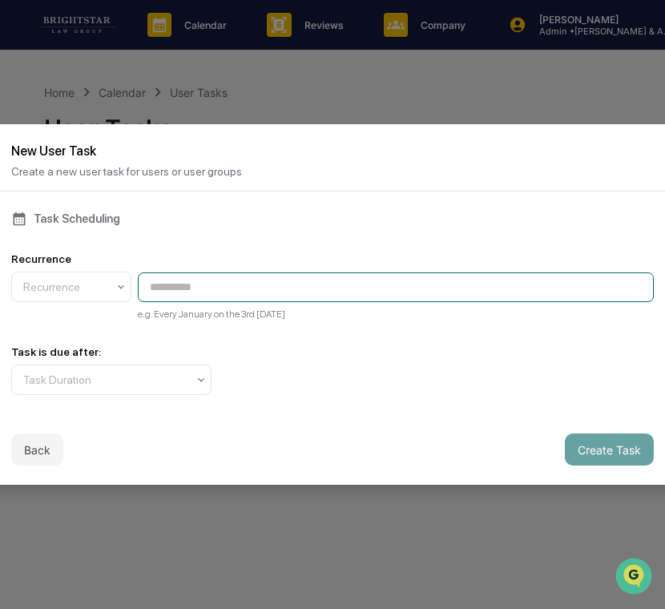
click at [196, 281] on input at bounding box center [396, 288] width 516 height 30
paste input "**********"
type input "**********"
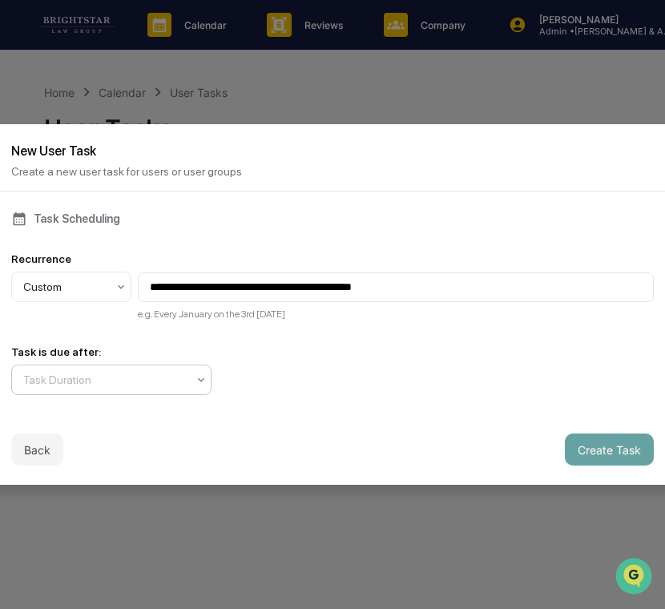
click at [99, 377] on div at bounding box center [105, 380] width 164 height 16
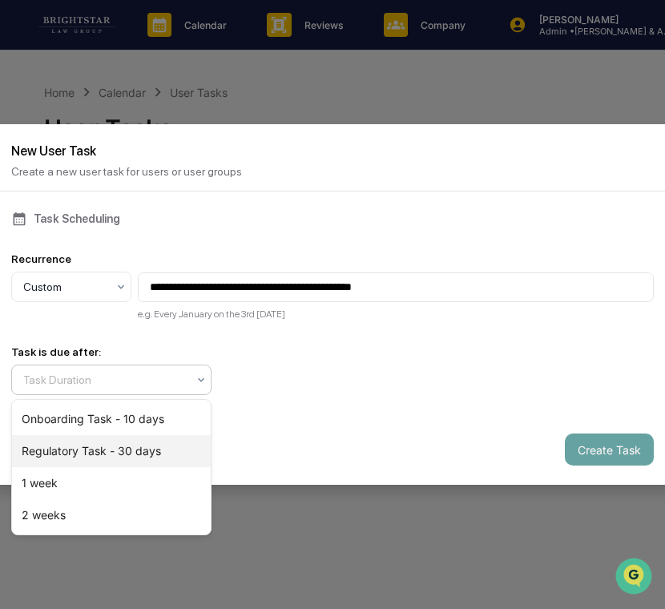
click at [97, 449] on div "Regulatory Task - 30 days" at bounding box center [111, 451] width 199 height 32
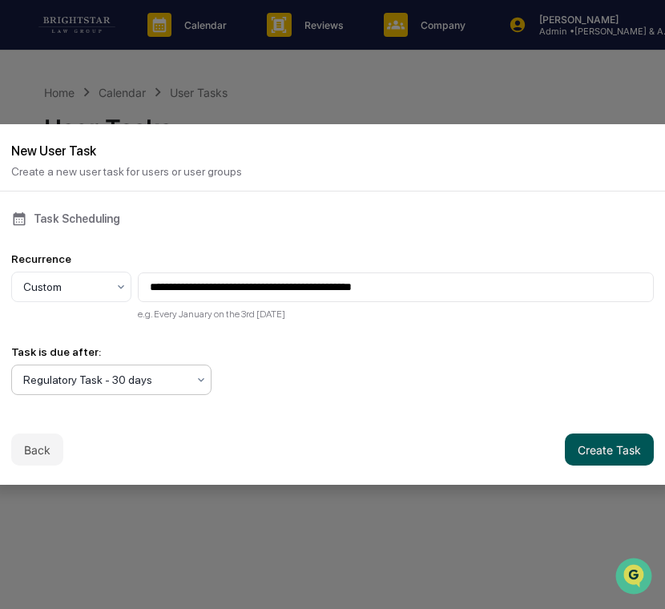
click at [608, 452] on button "Create Task" at bounding box center [609, 450] width 89 height 32
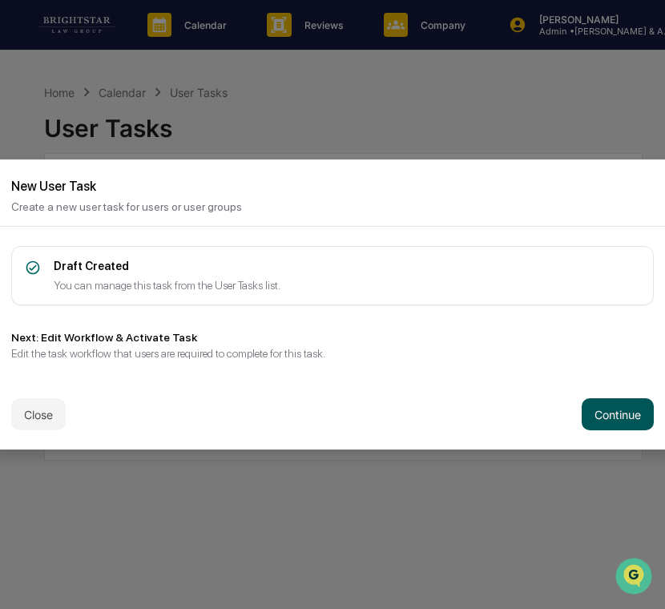
click at [603, 415] on button "Continue" at bounding box center [618, 414] width 72 height 32
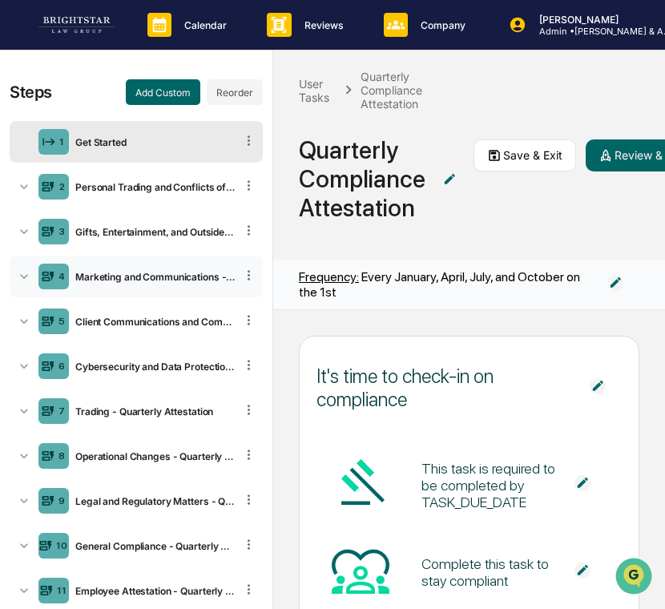
scroll to position [79, 0]
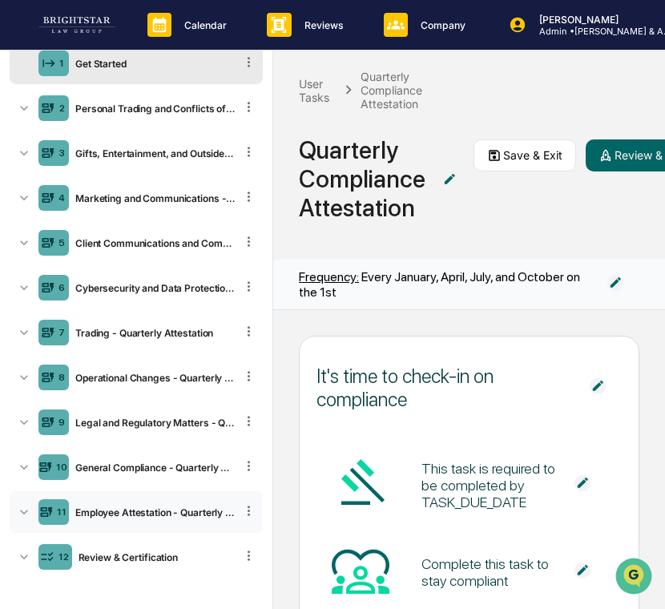
click at [156, 512] on div "Employee Attestation - Quarterly Attestation" at bounding box center [152, 513] width 166 height 12
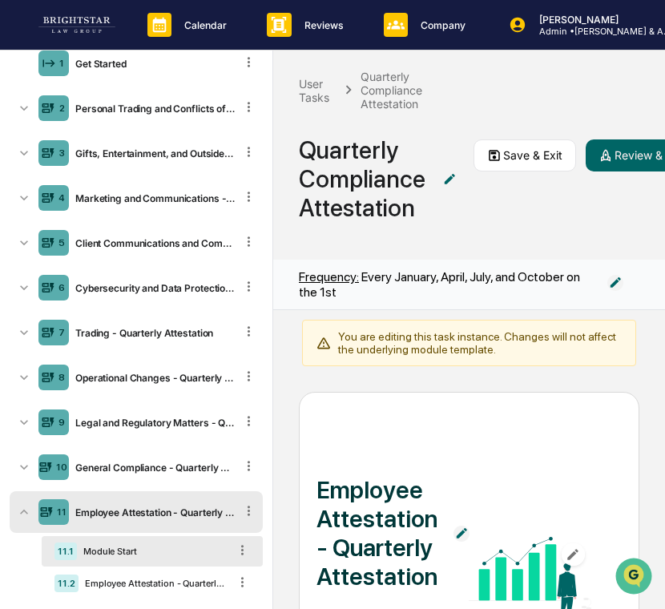
scroll to position [146, 0]
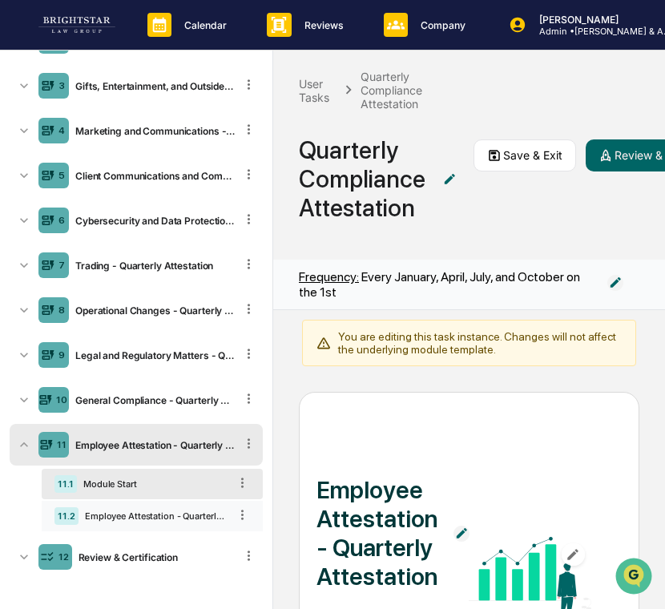
click at [169, 514] on div "Employee Attestation - Quarterly Attestation" at bounding box center [154, 516] width 150 height 11
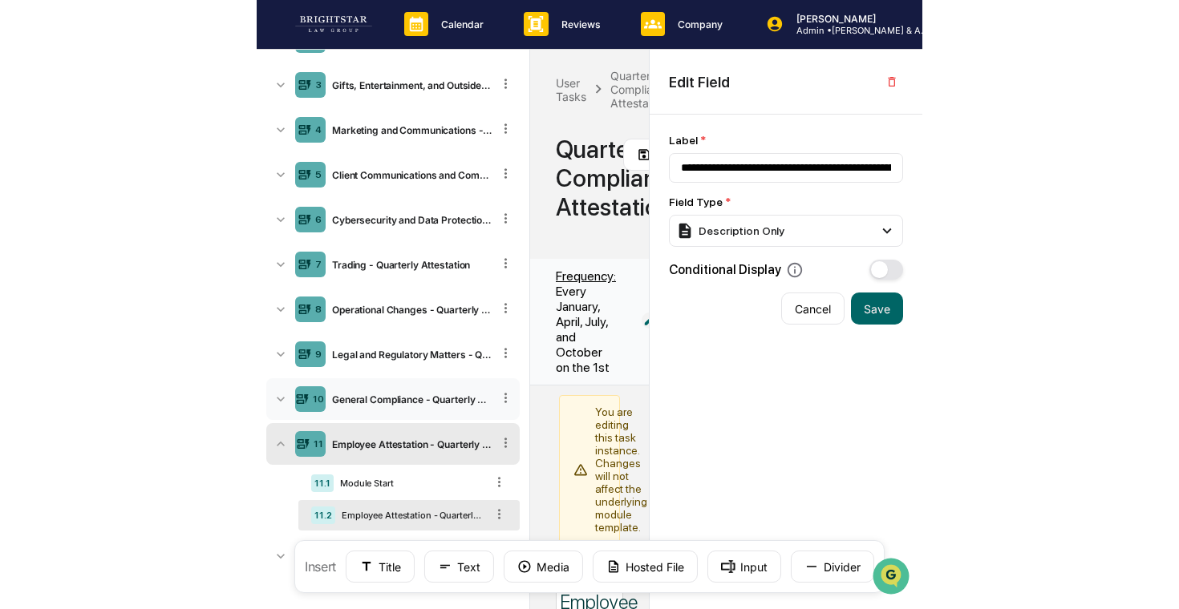
scroll to position [0, 0]
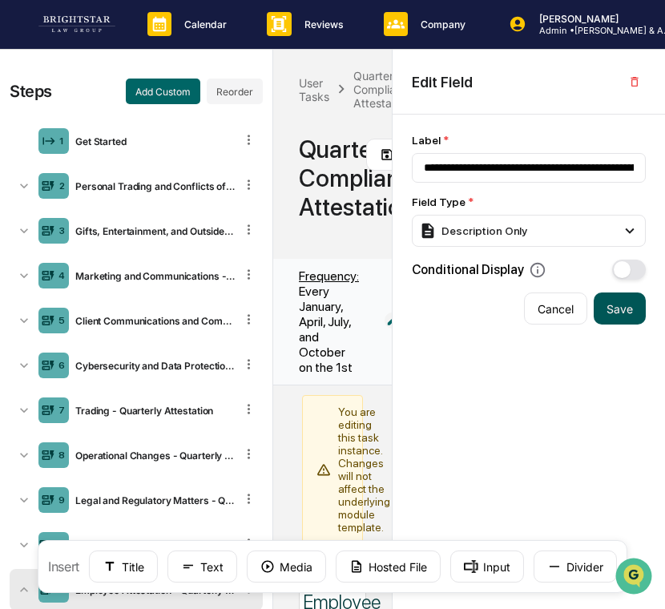
click at [614, 316] on button "Save" at bounding box center [620, 309] width 52 height 32
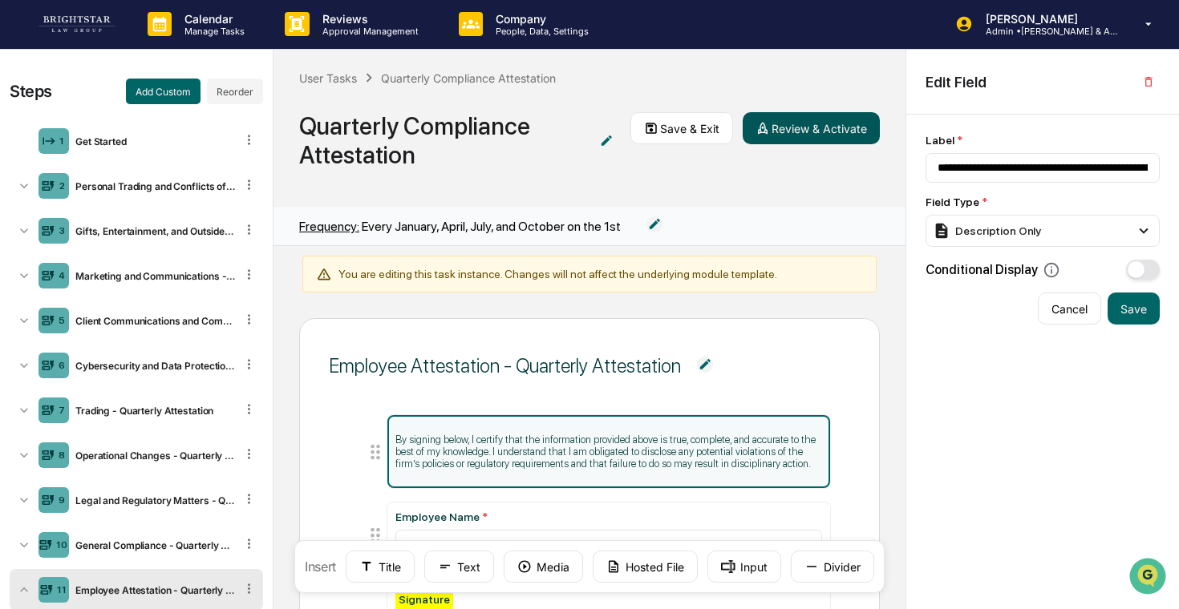
click at [762, 131] on icon at bounding box center [763, 129] width 10 height 12
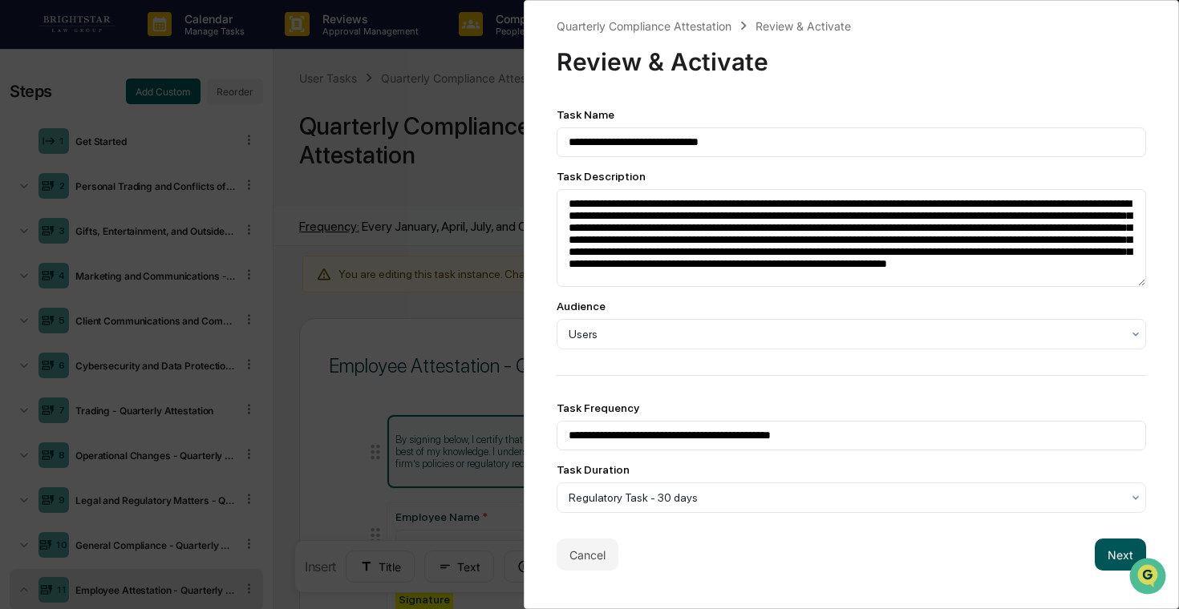
click at [1102, 564] on button "Next" at bounding box center [1119, 555] width 51 height 32
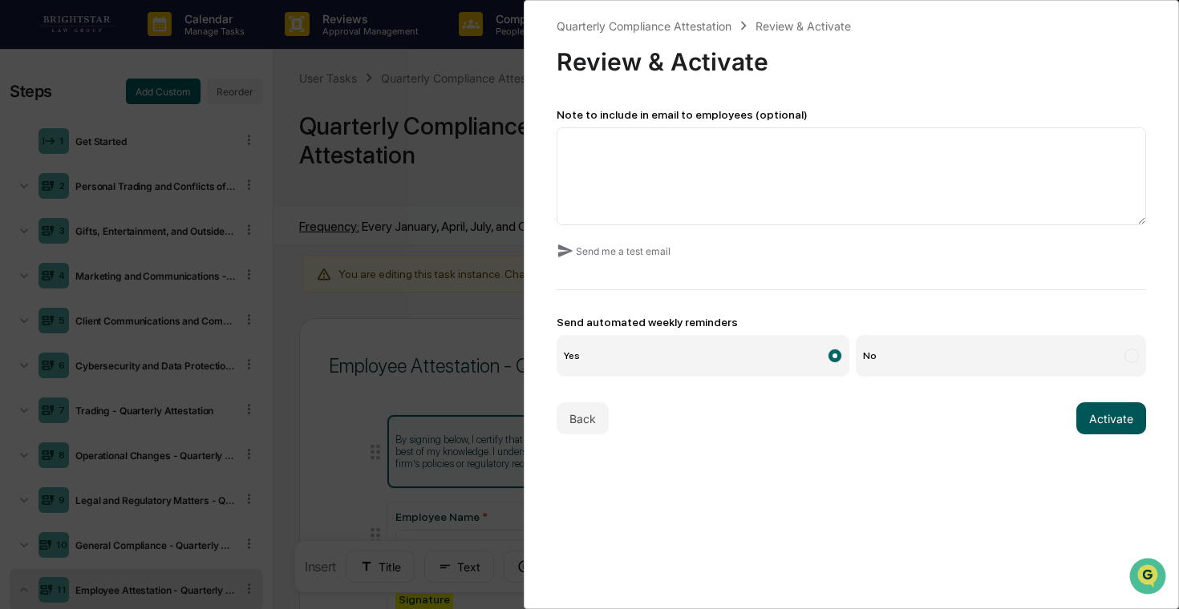
click at [1107, 415] on button "Activate" at bounding box center [1111, 418] width 70 height 32
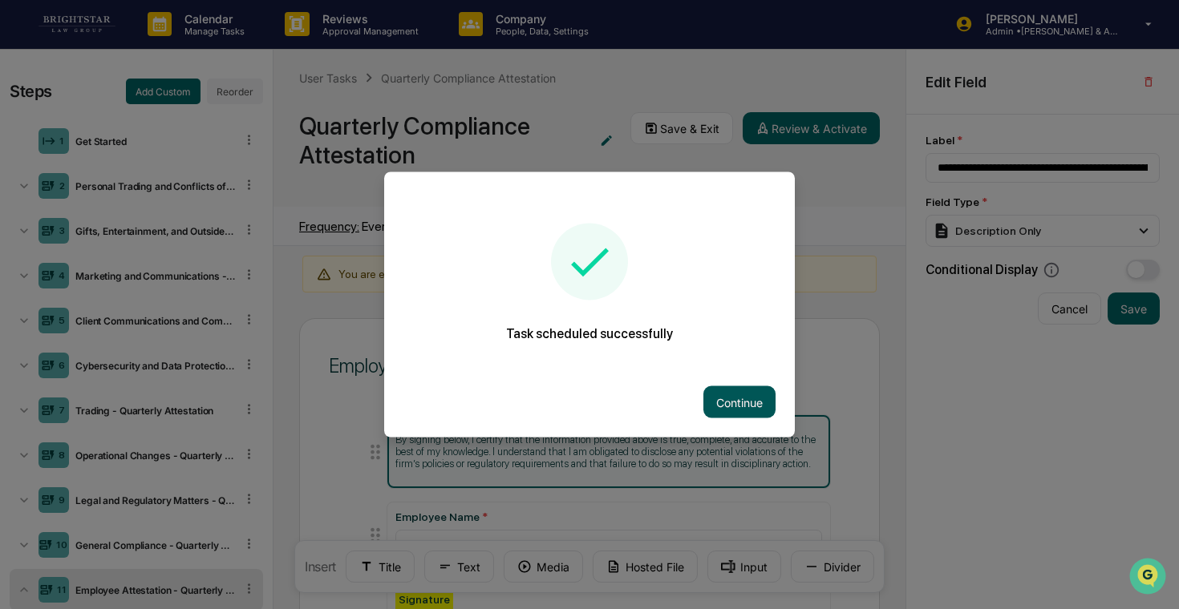
click at [739, 400] on button "Continue" at bounding box center [739, 402] width 72 height 32
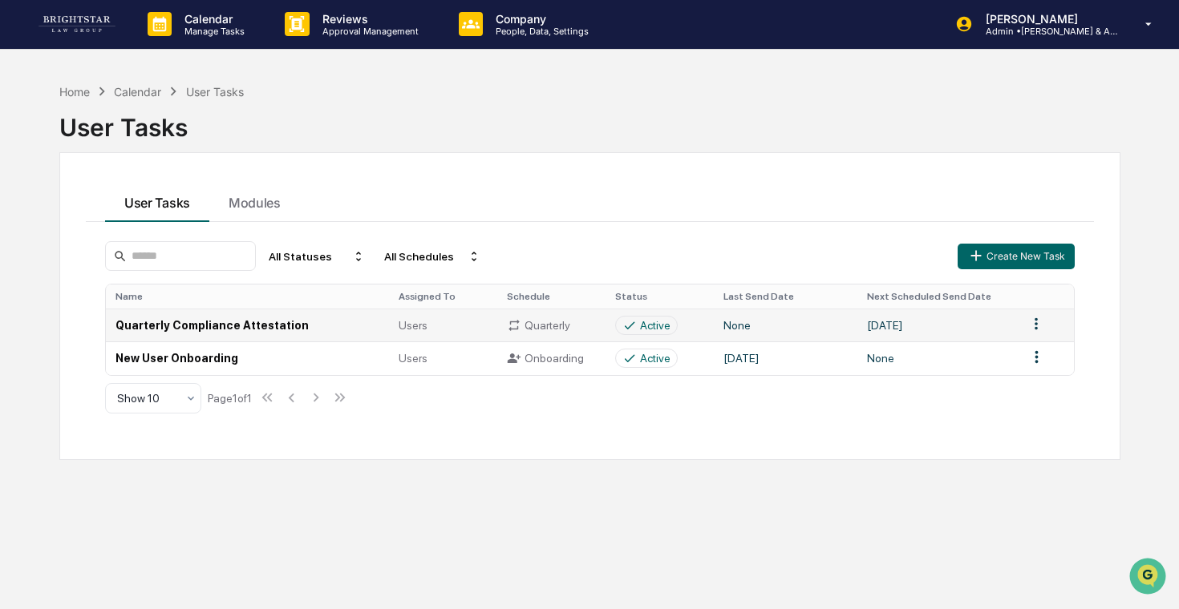
click at [453, 322] on div "Users" at bounding box center [442, 325] width 89 height 13
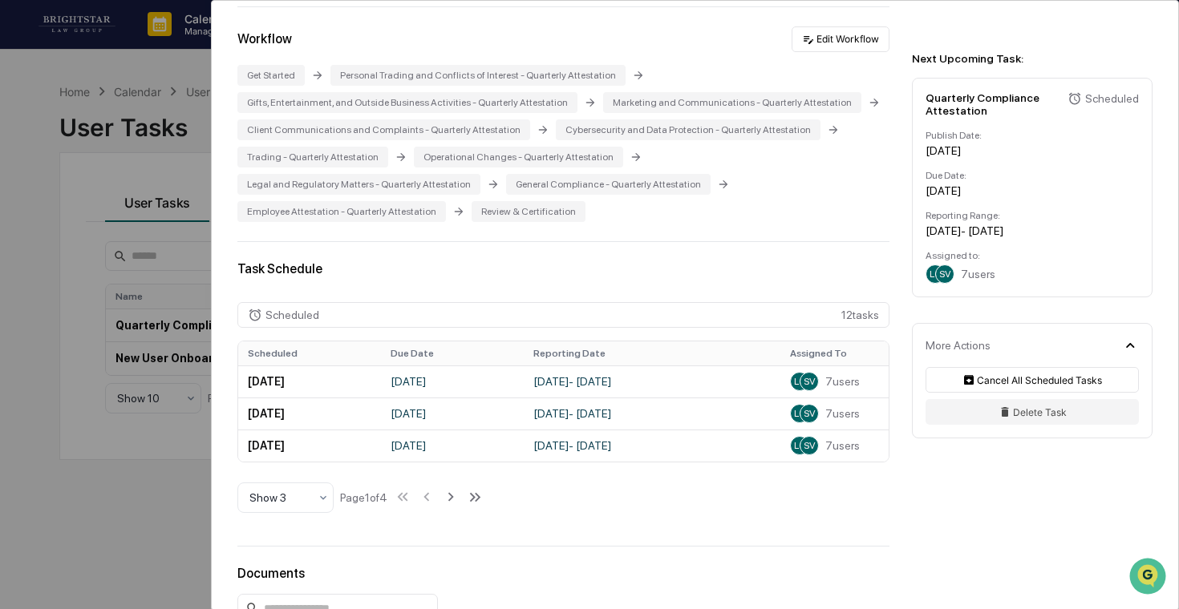
scroll to position [596, 0]
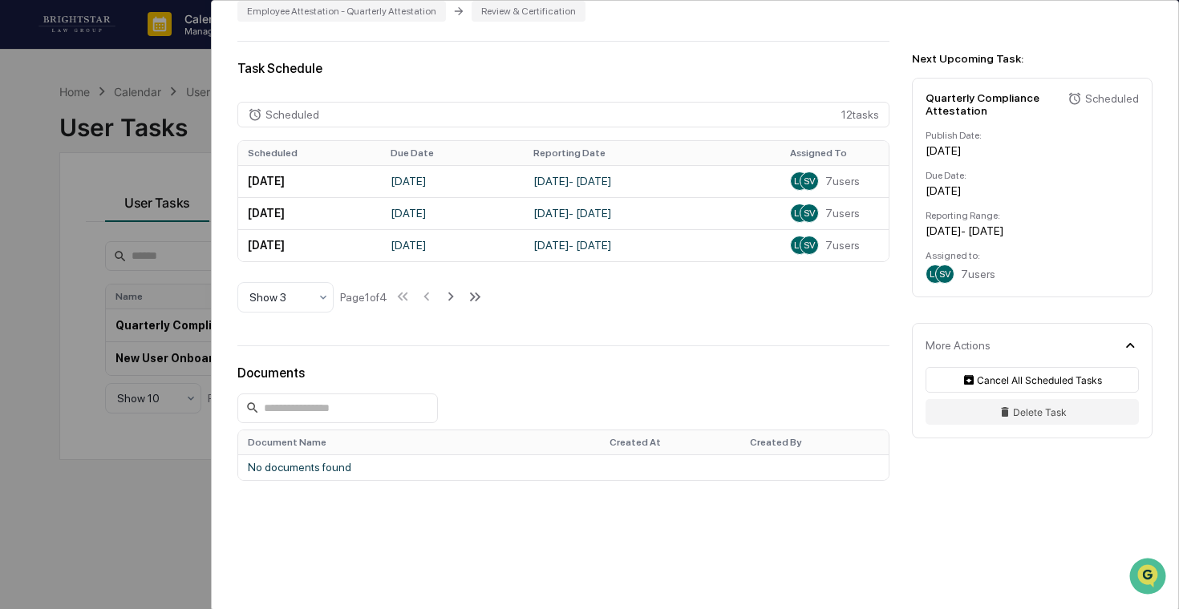
click at [40, 342] on div "User Tasks Quarterly Compliance Attestation Quarterly Compliance Attestation Ac…" at bounding box center [589, 304] width 1179 height 609
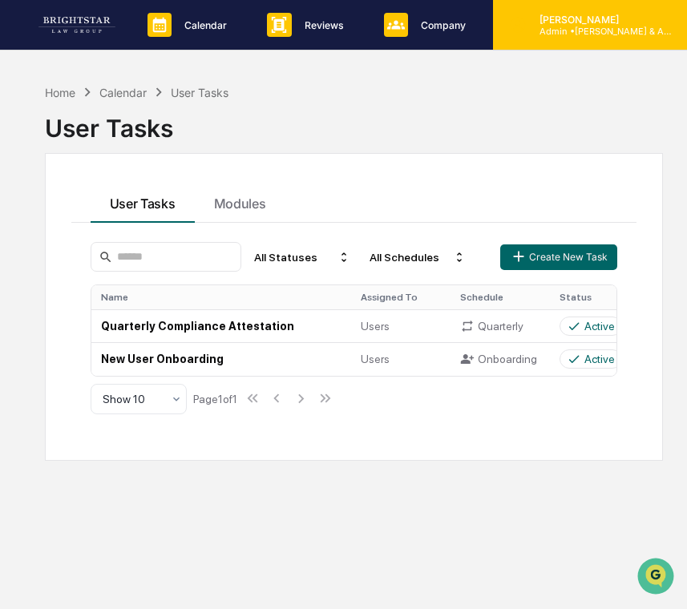
click at [625, 22] on p "[PERSON_NAME]" at bounding box center [601, 20] width 149 height 12
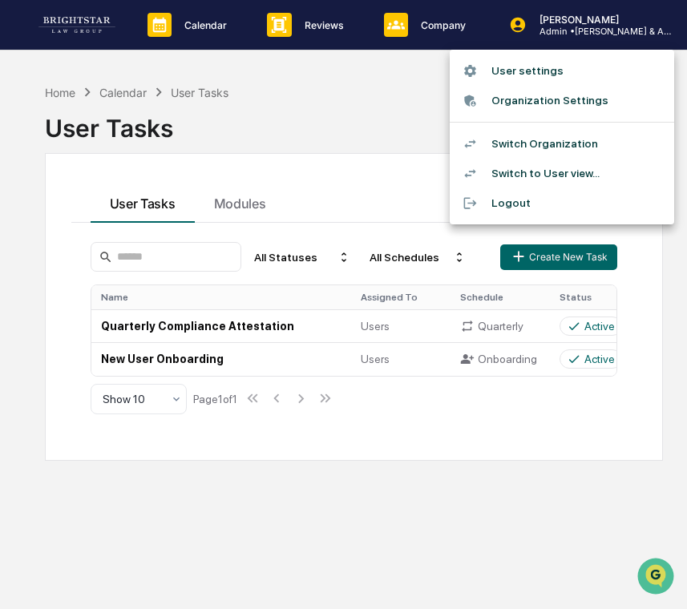
click at [527, 141] on li "Switch Organization" at bounding box center [562, 144] width 224 height 30
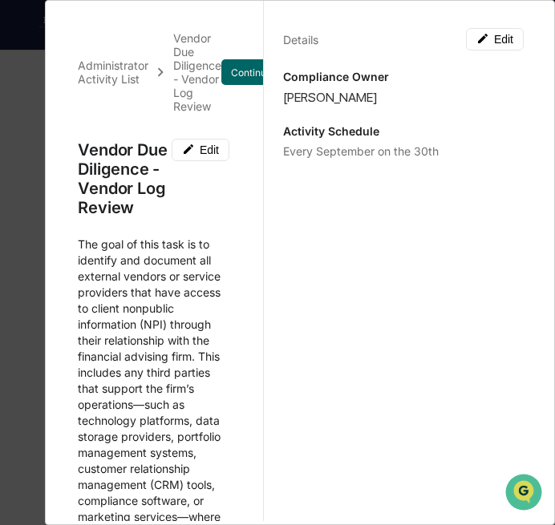
click at [10, 147] on div "Administrator Activity List Vendor Due Diligence - Vendor Log Review Continue T…" at bounding box center [277, 262] width 555 height 525
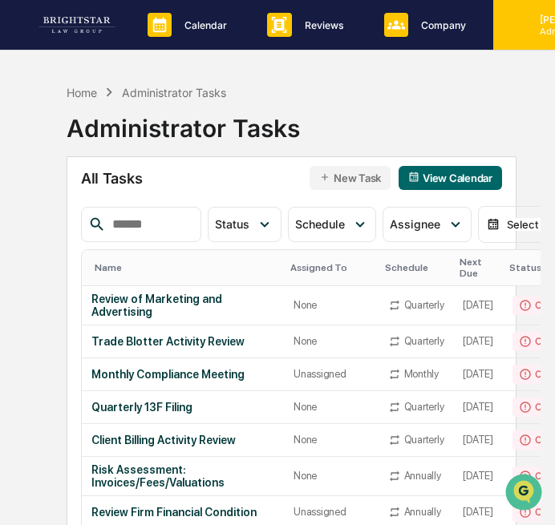
click at [509, 33] on icon at bounding box center [518, 25] width 18 height 18
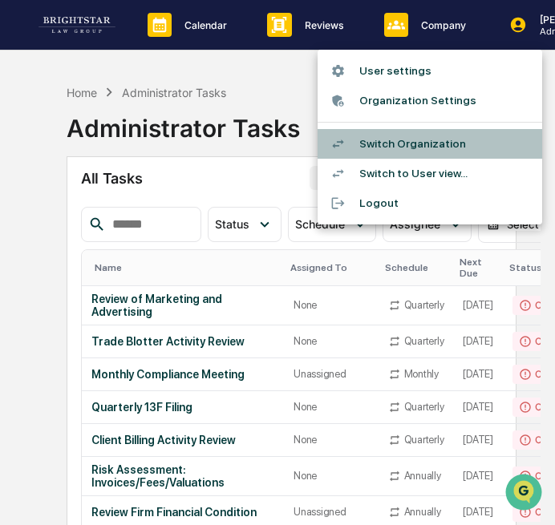
click at [456, 147] on li "Switch Organization" at bounding box center [429, 144] width 224 height 30
